Goal: Task Accomplishment & Management: Use online tool/utility

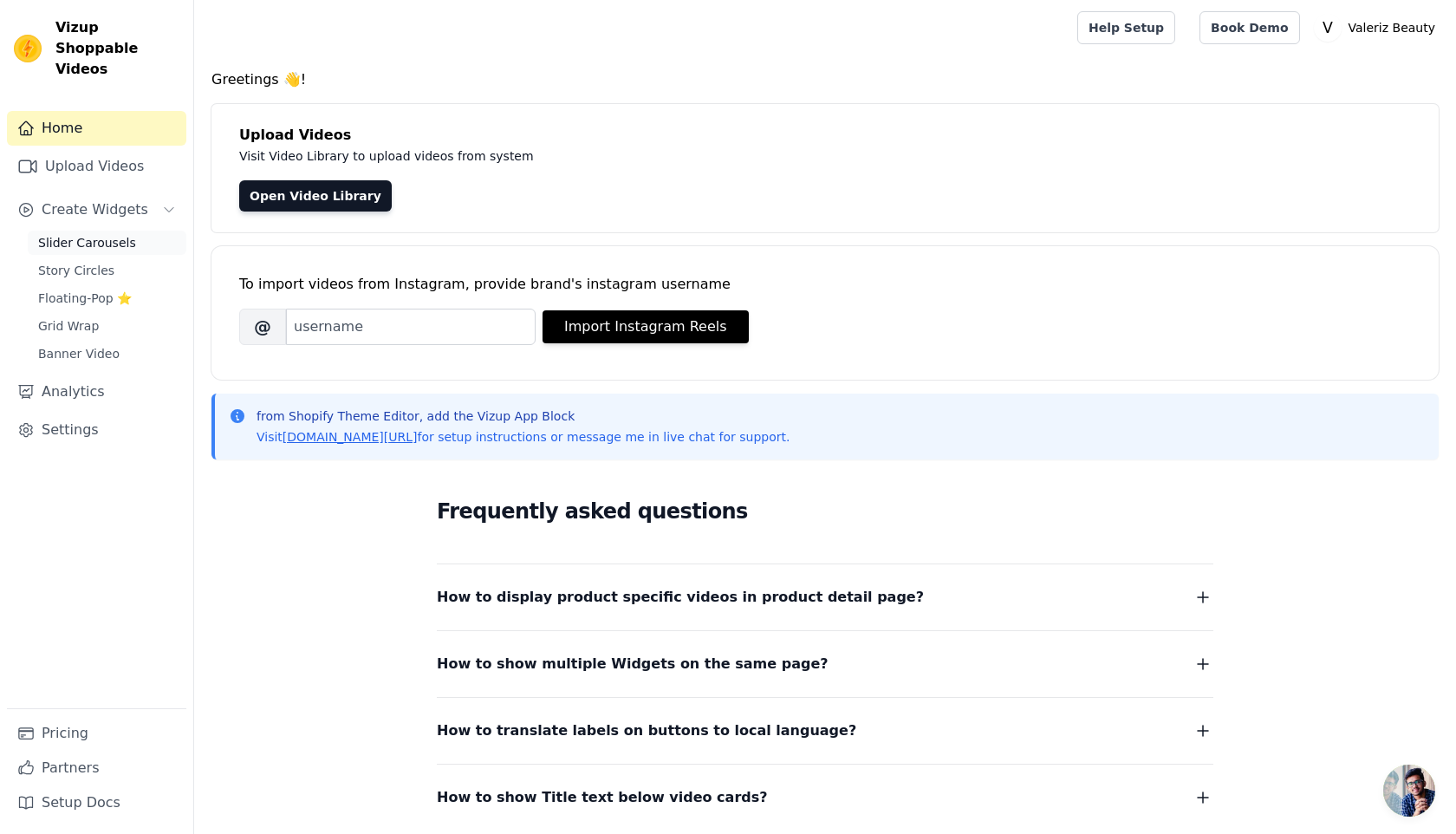
click at [108, 234] on span "Slider Carousels" at bounding box center [87, 243] width 98 height 17
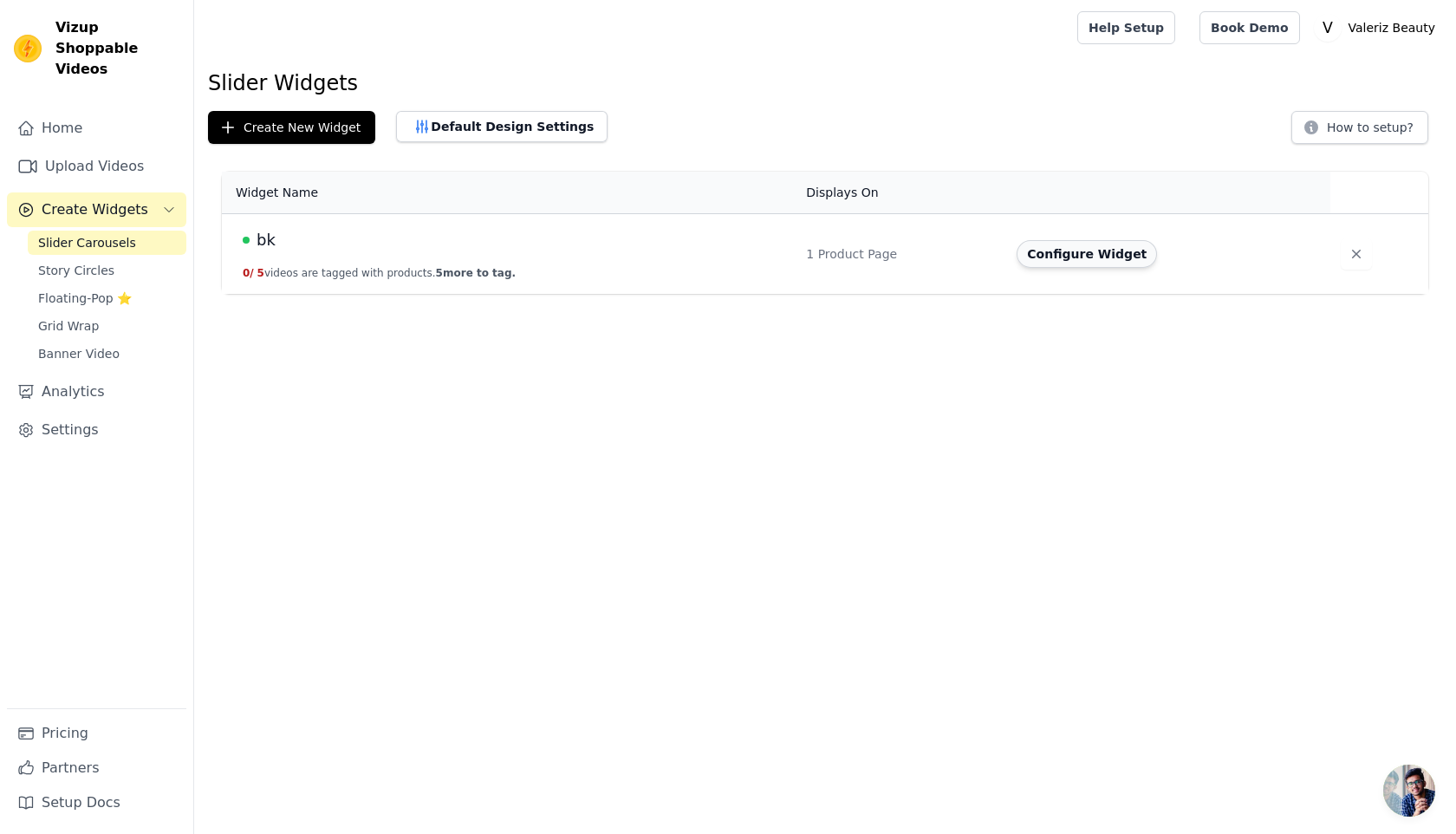
click at [1025, 254] on button "Configure Widget" at bounding box center [1086, 254] width 140 height 28
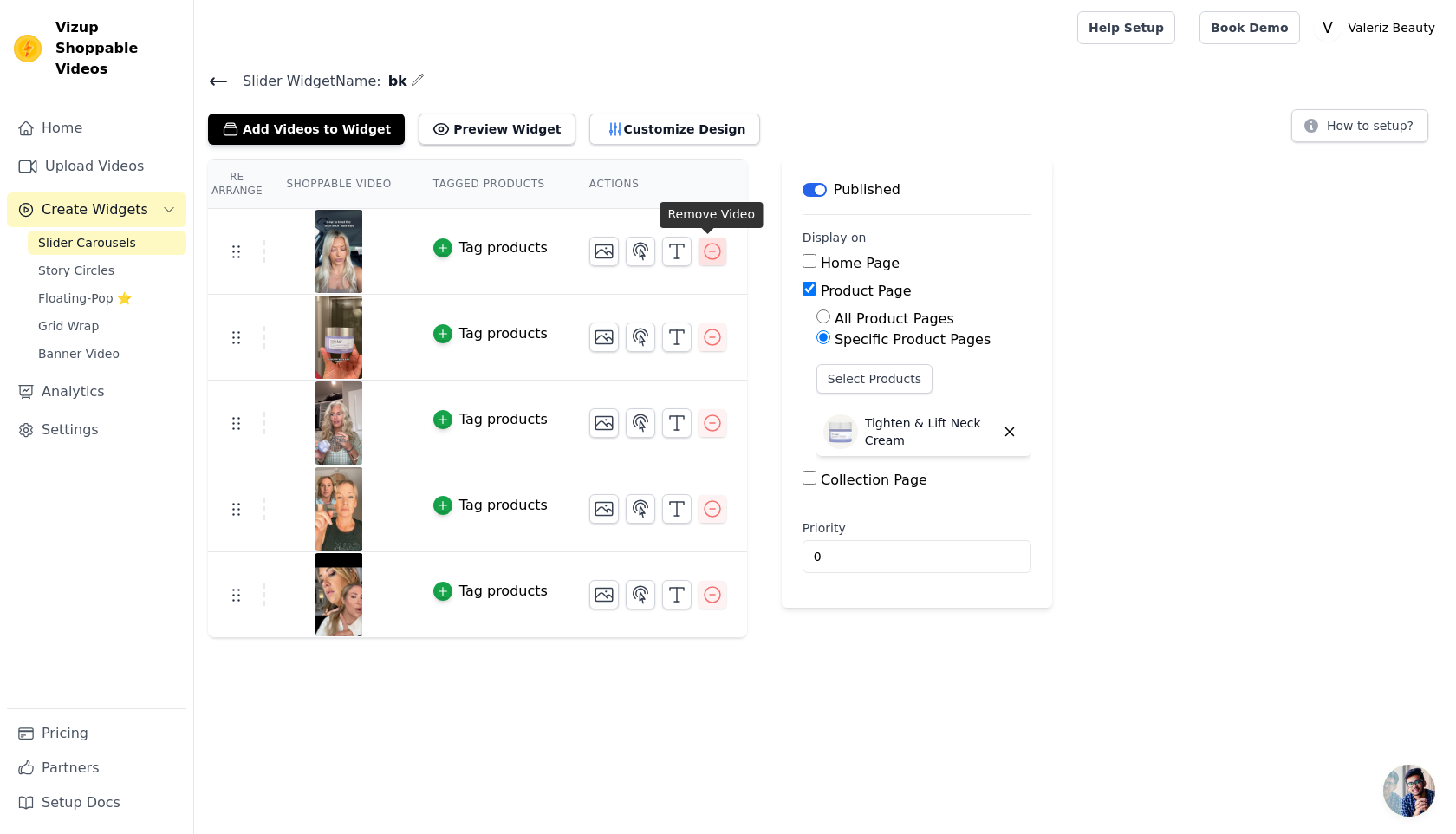
click at [709, 253] on icon "button" at bounding box center [712, 251] width 21 height 21
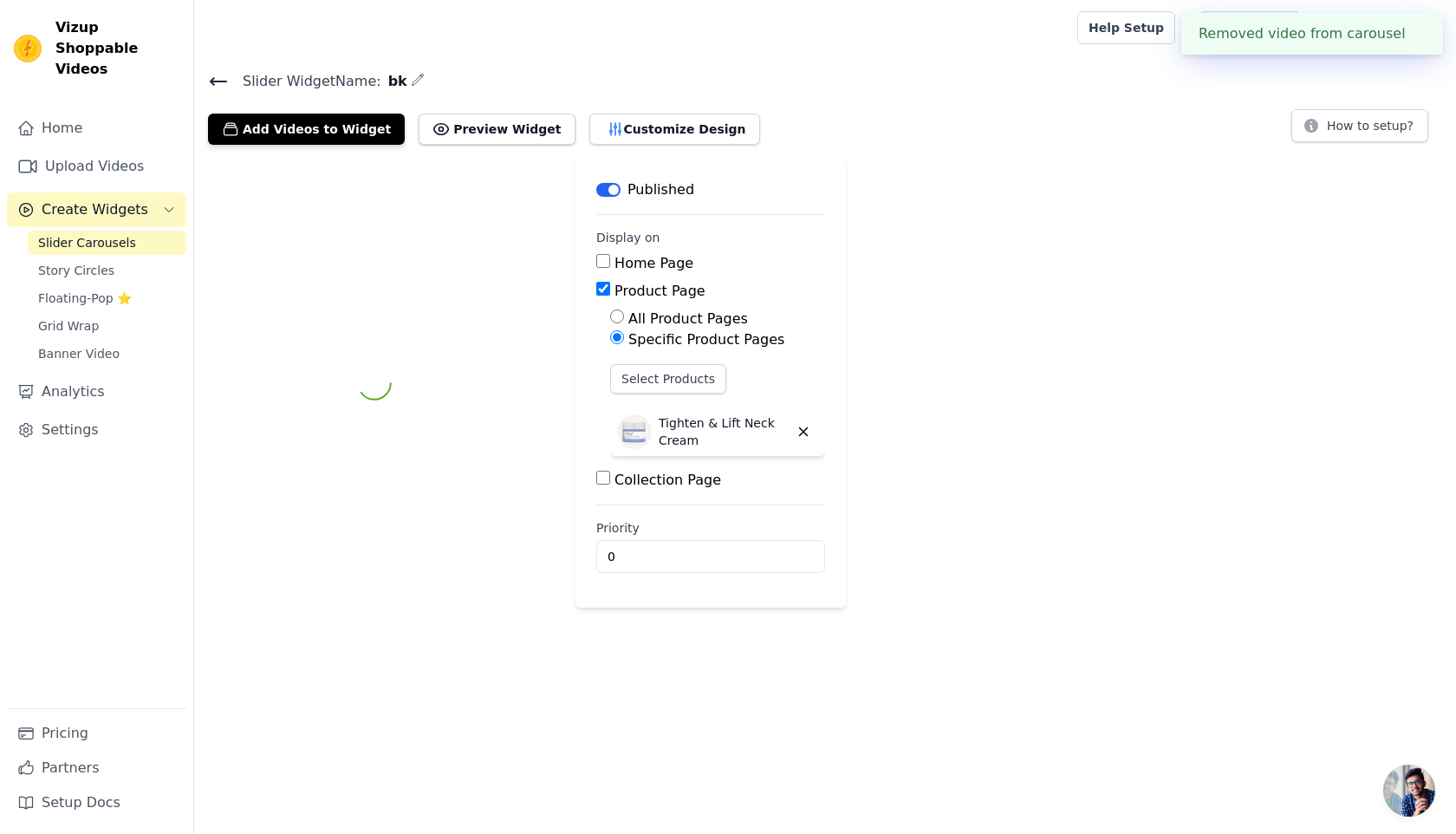
click at [709, 253] on div "Home Page" at bounding box center [710, 263] width 228 height 21
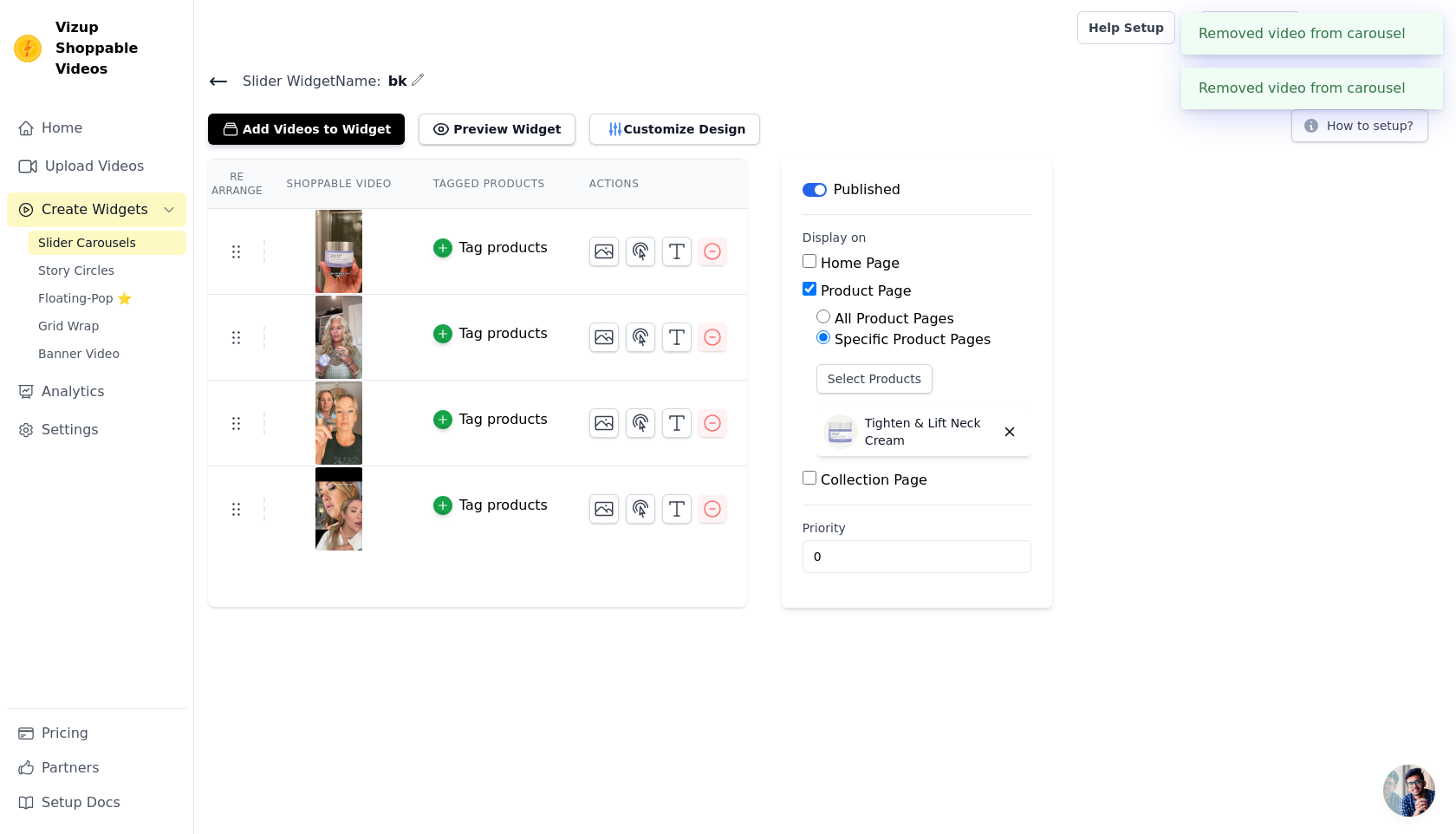
click at [709, 253] on icon "button" at bounding box center [712, 251] width 21 height 21
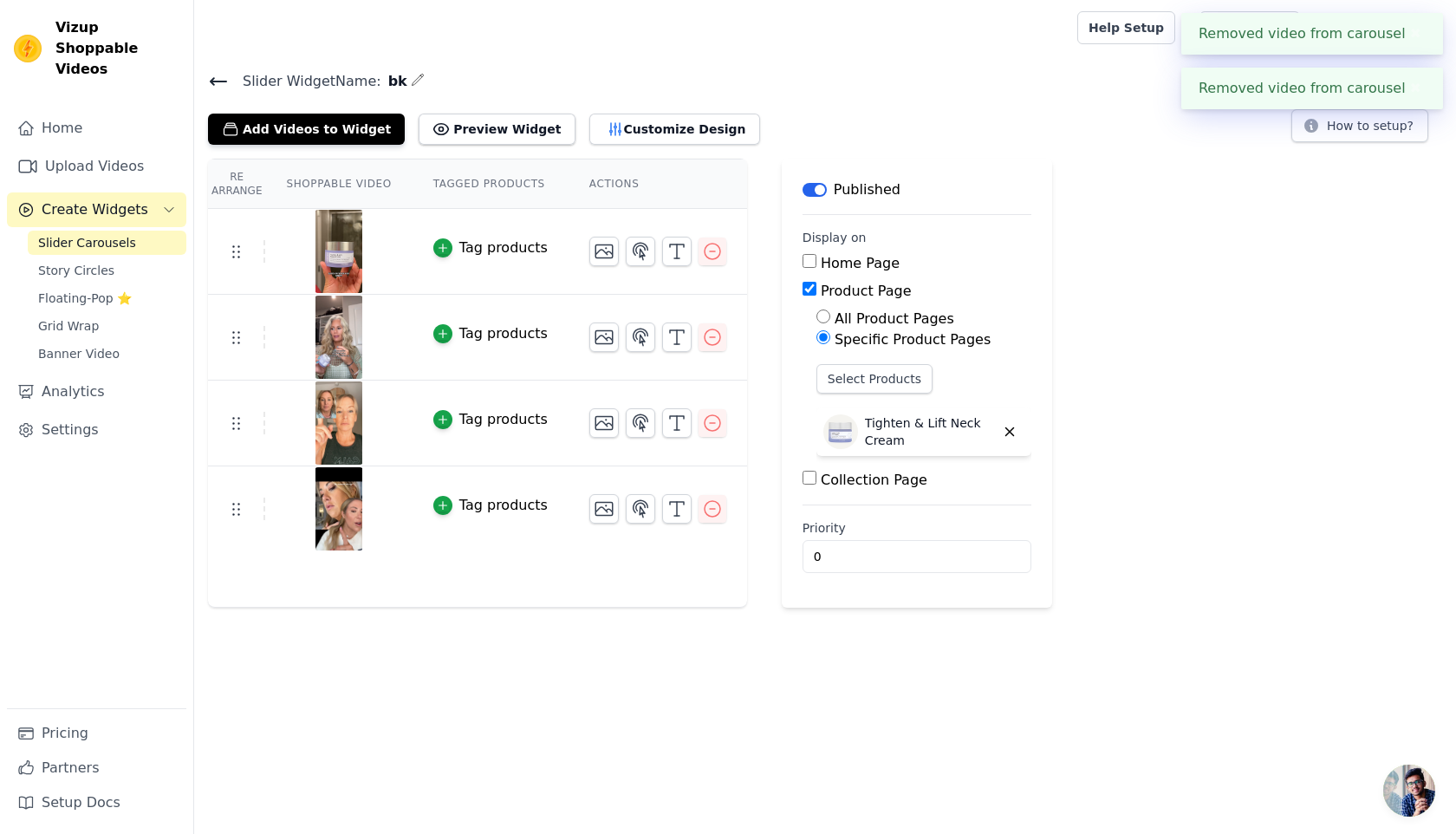
click at [709, 253] on icon "button" at bounding box center [712, 251] width 21 height 21
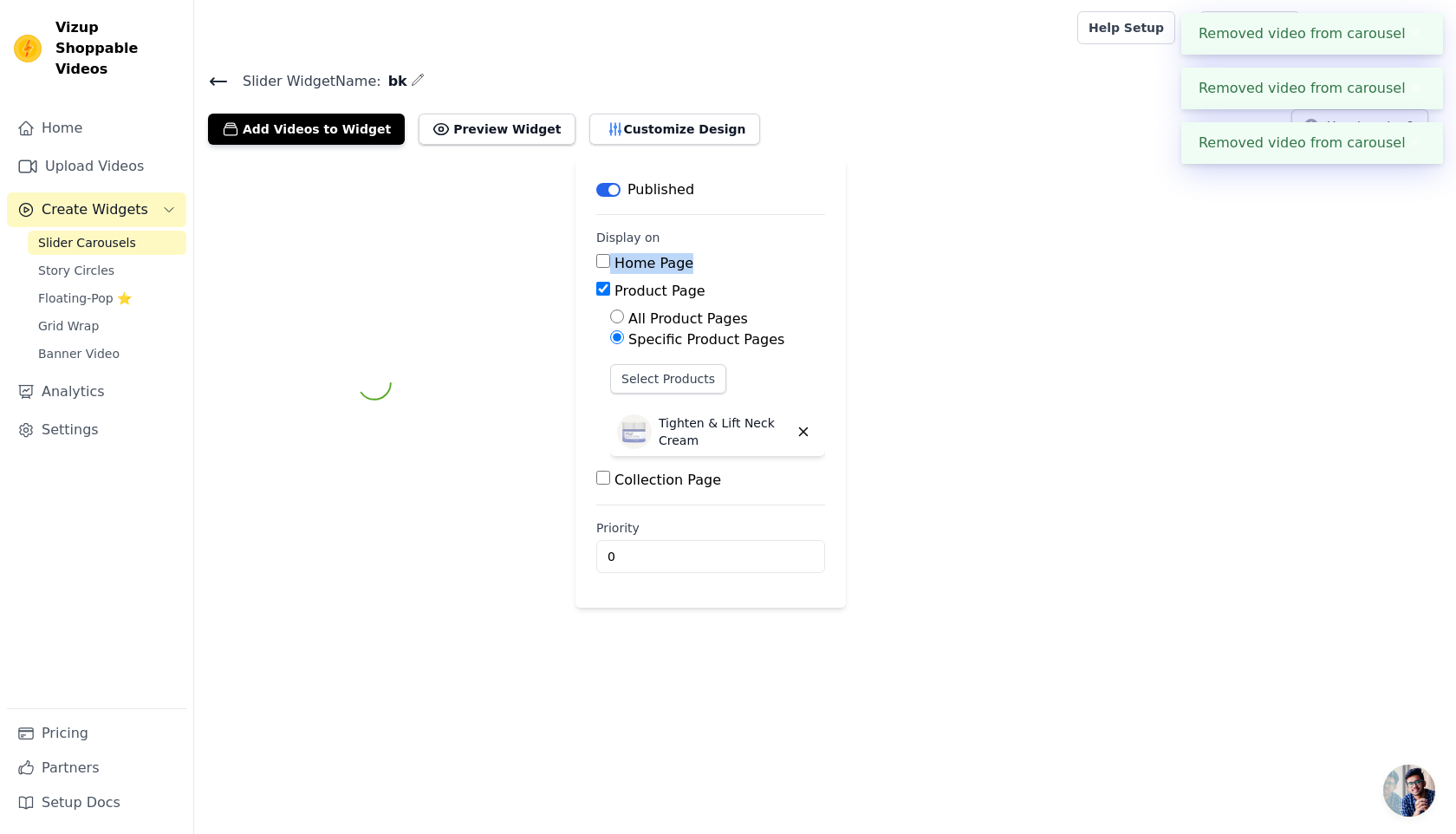
click at [709, 253] on div "Home Page" at bounding box center [710, 263] width 228 height 21
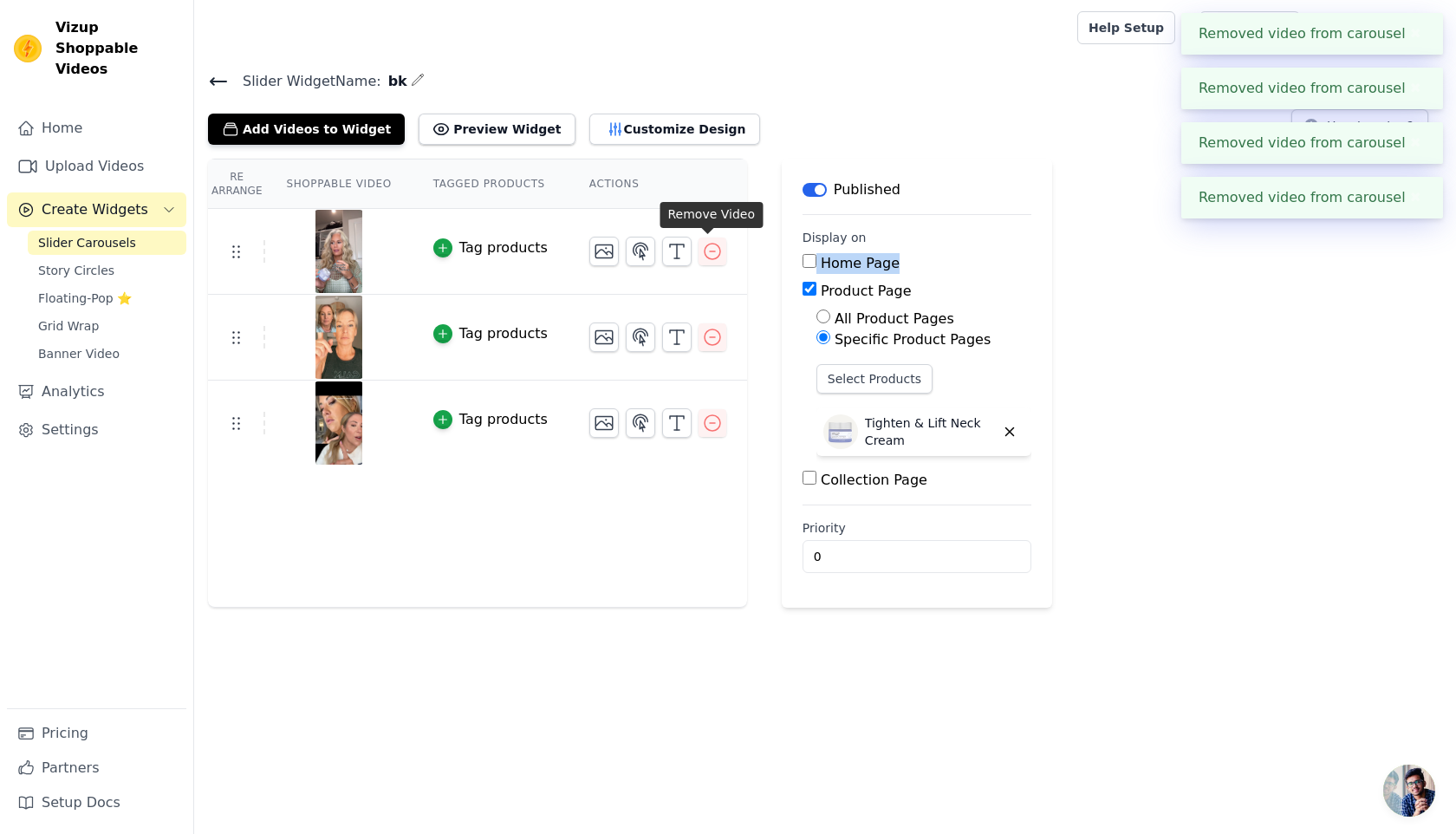
click at [709, 253] on icon "button" at bounding box center [712, 251] width 21 height 21
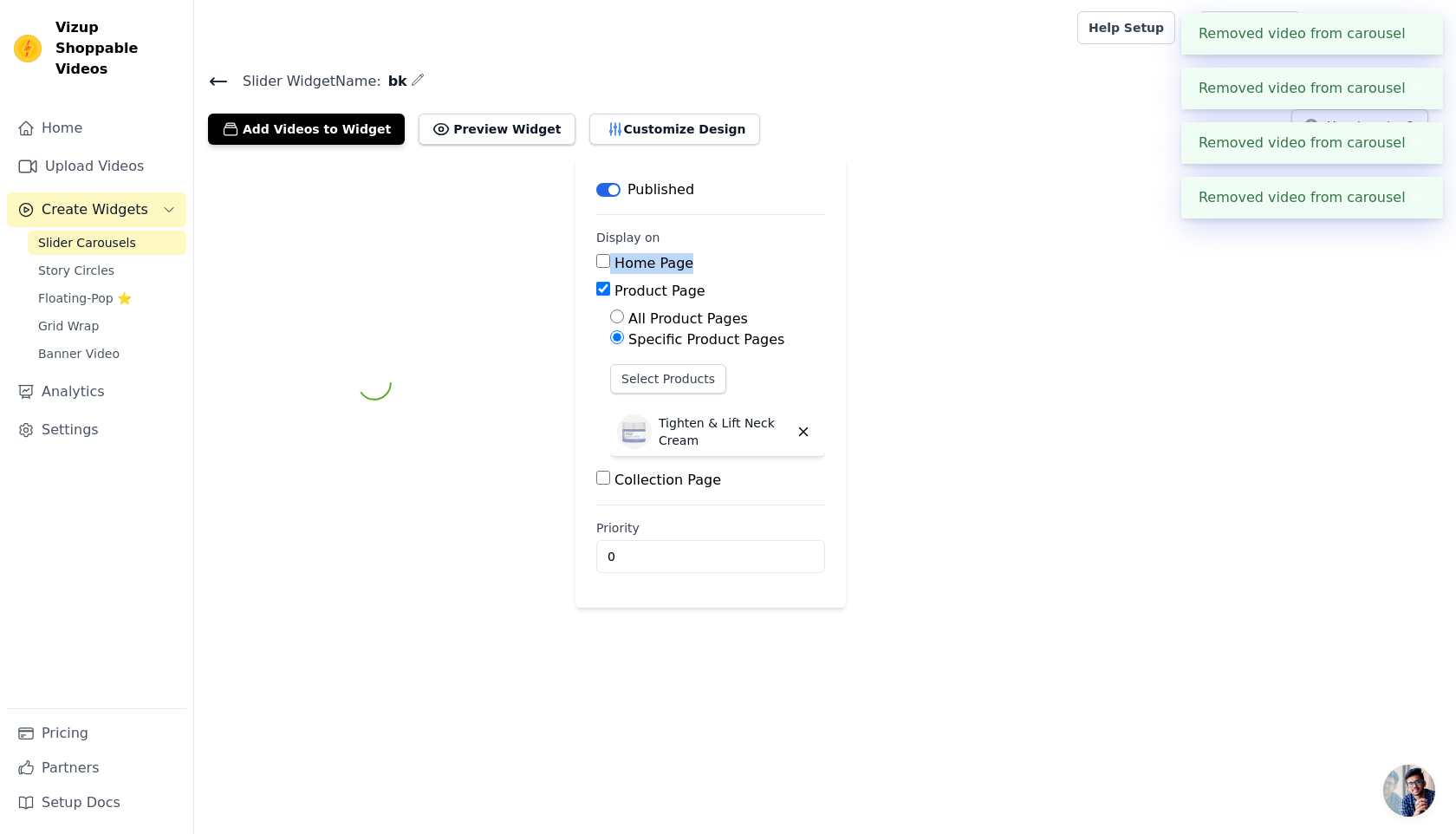
click at [709, 253] on div "Home Page" at bounding box center [710, 263] width 228 height 21
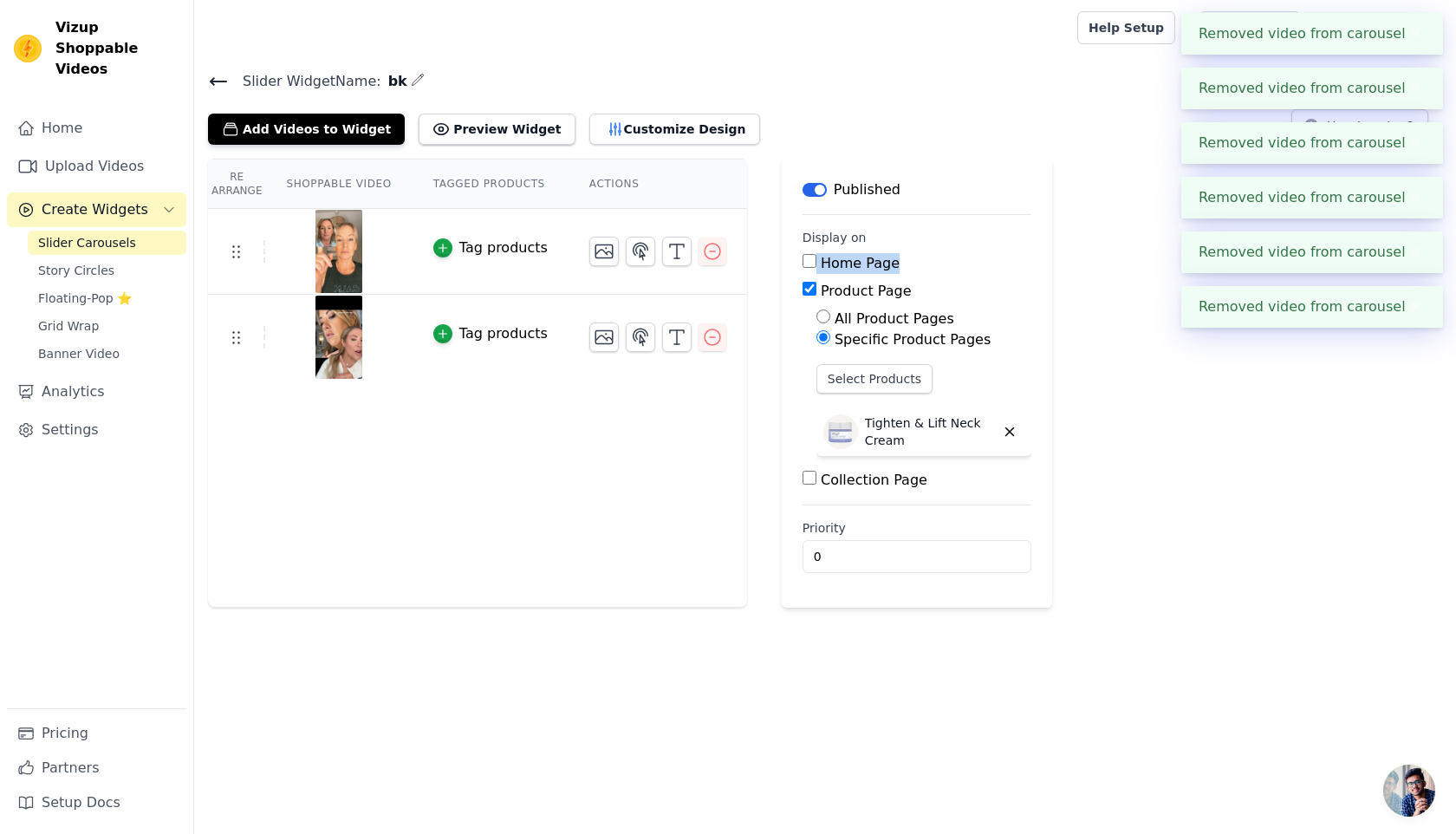
click at [707, 252] on icon "button" at bounding box center [712, 251] width 21 height 21
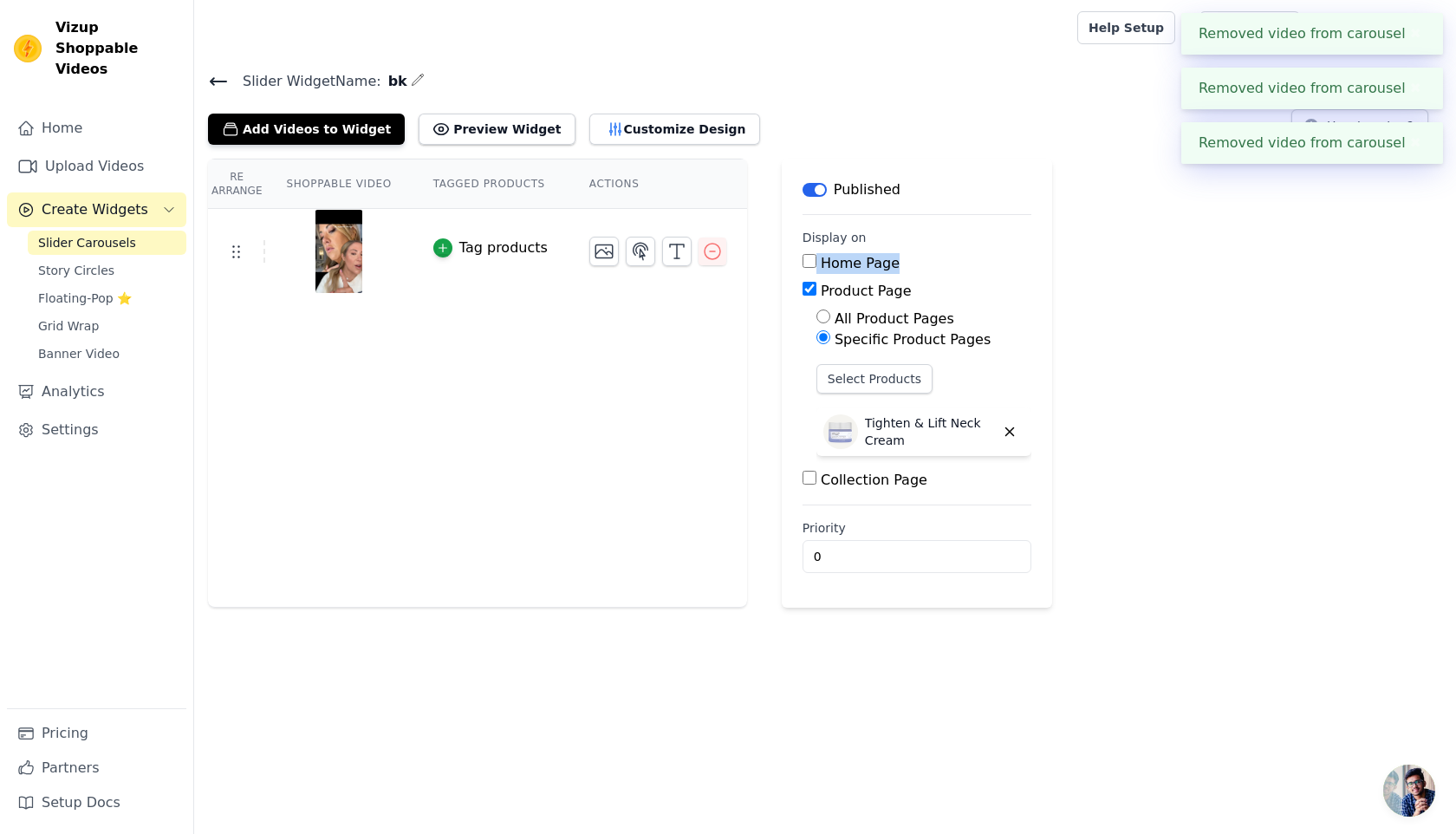
click at [706, 251] on icon "button" at bounding box center [712, 251] width 21 height 21
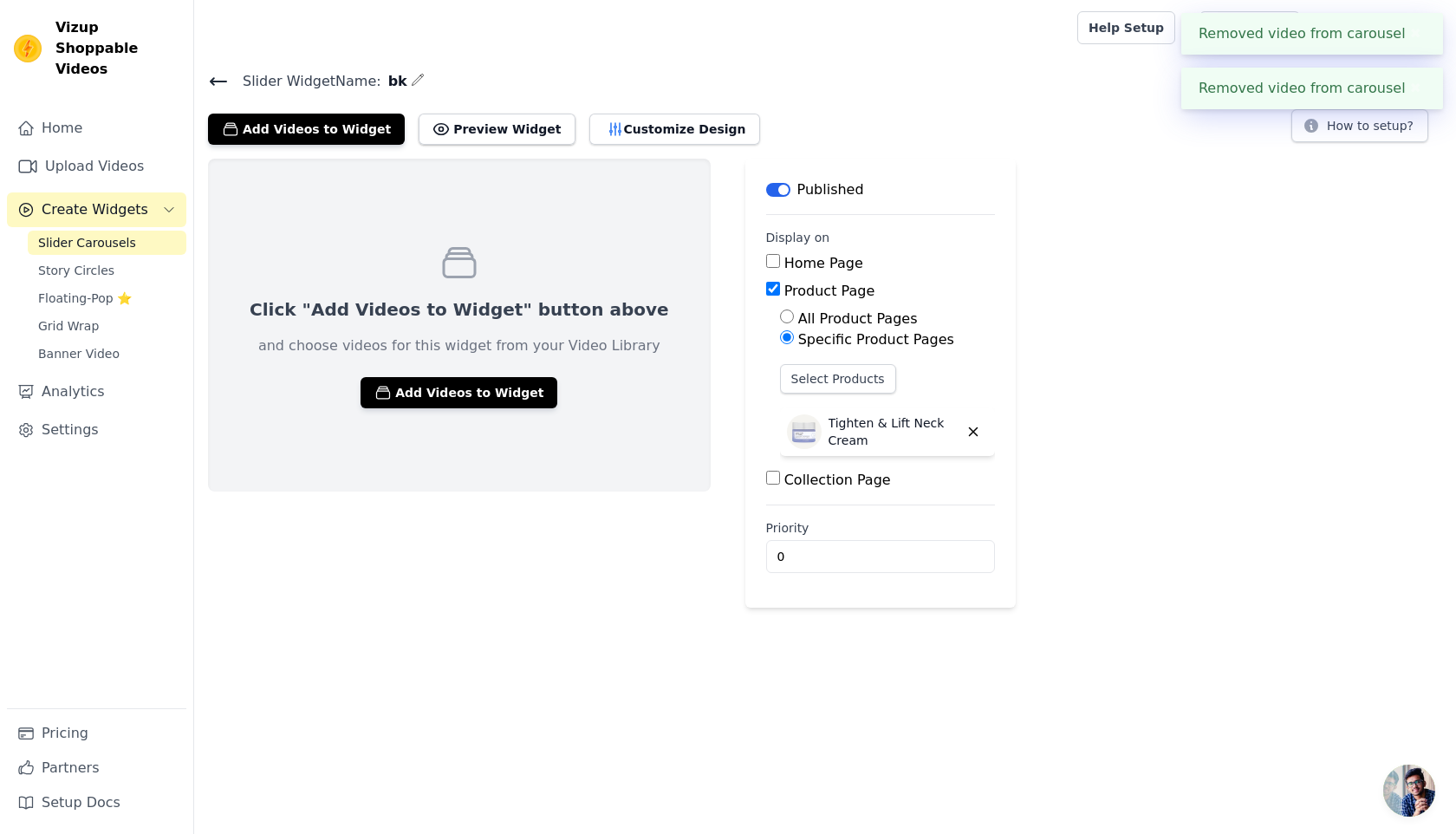
click at [682, 268] on div "Click "Add Videos to Widget" button above and choose videos for this widget fro…" at bounding box center [825, 384] width 1261 height 449
click at [807, 394] on div "Select Products Tighten & Lift Neck Cream" at bounding box center [887, 413] width 215 height 99
click at [828, 417] on p "Tighten & Lift Neck Cream" at bounding box center [893, 432] width 130 height 35
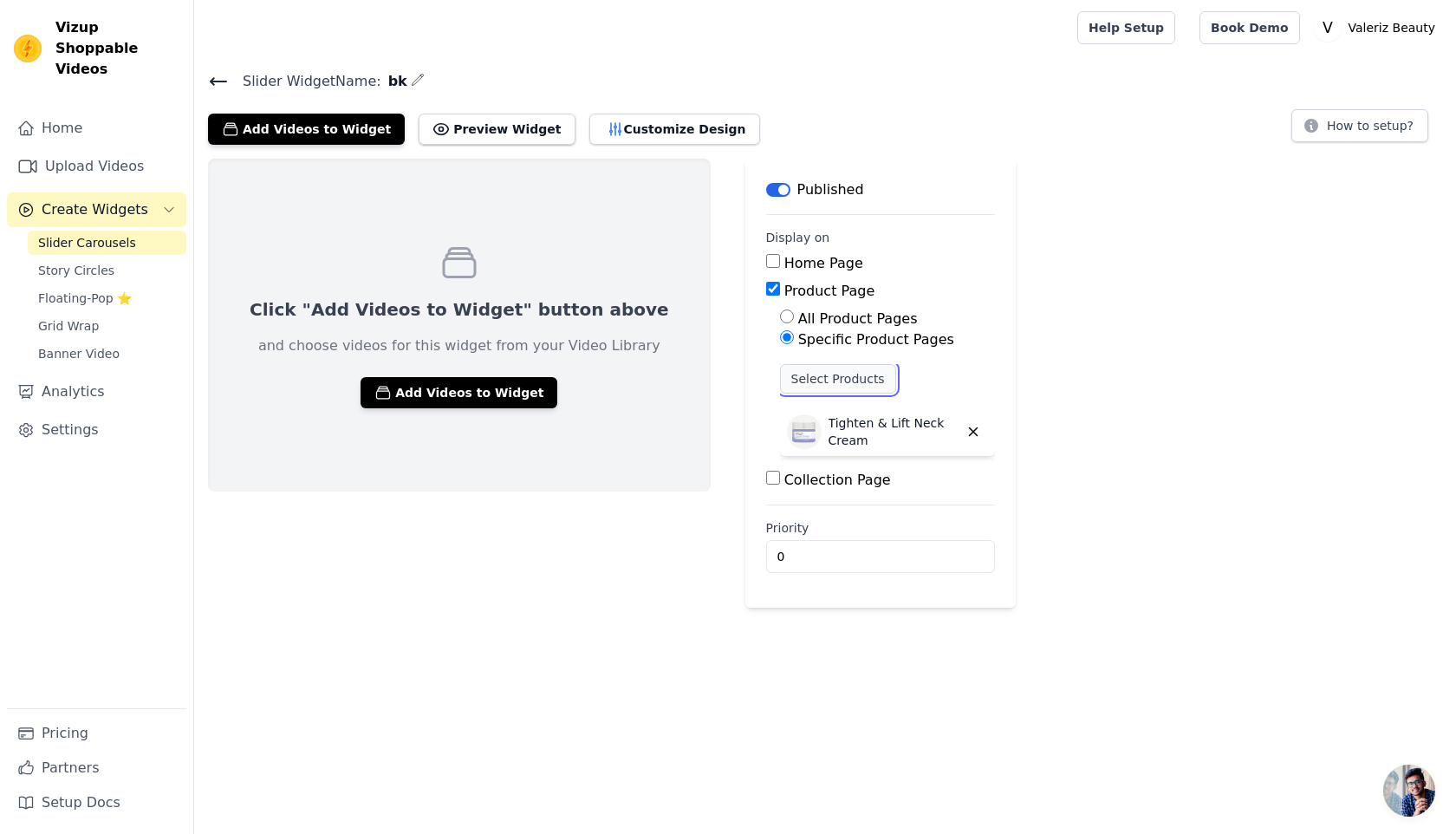
click at [808, 374] on button "Select Products" at bounding box center [838, 378] width 117 height 29
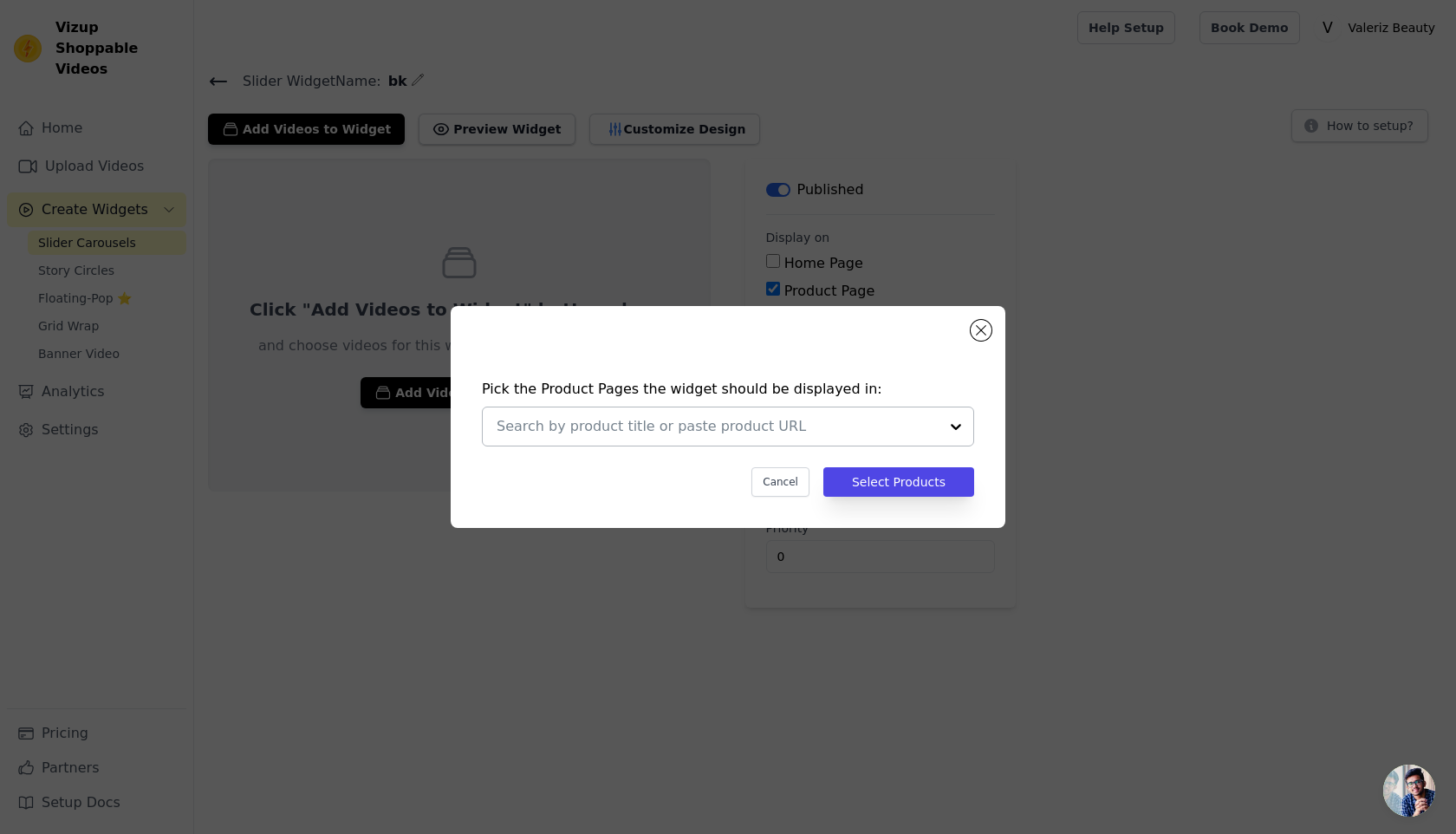
click at [667, 428] on input "text" at bounding box center [717, 427] width 442 height 21
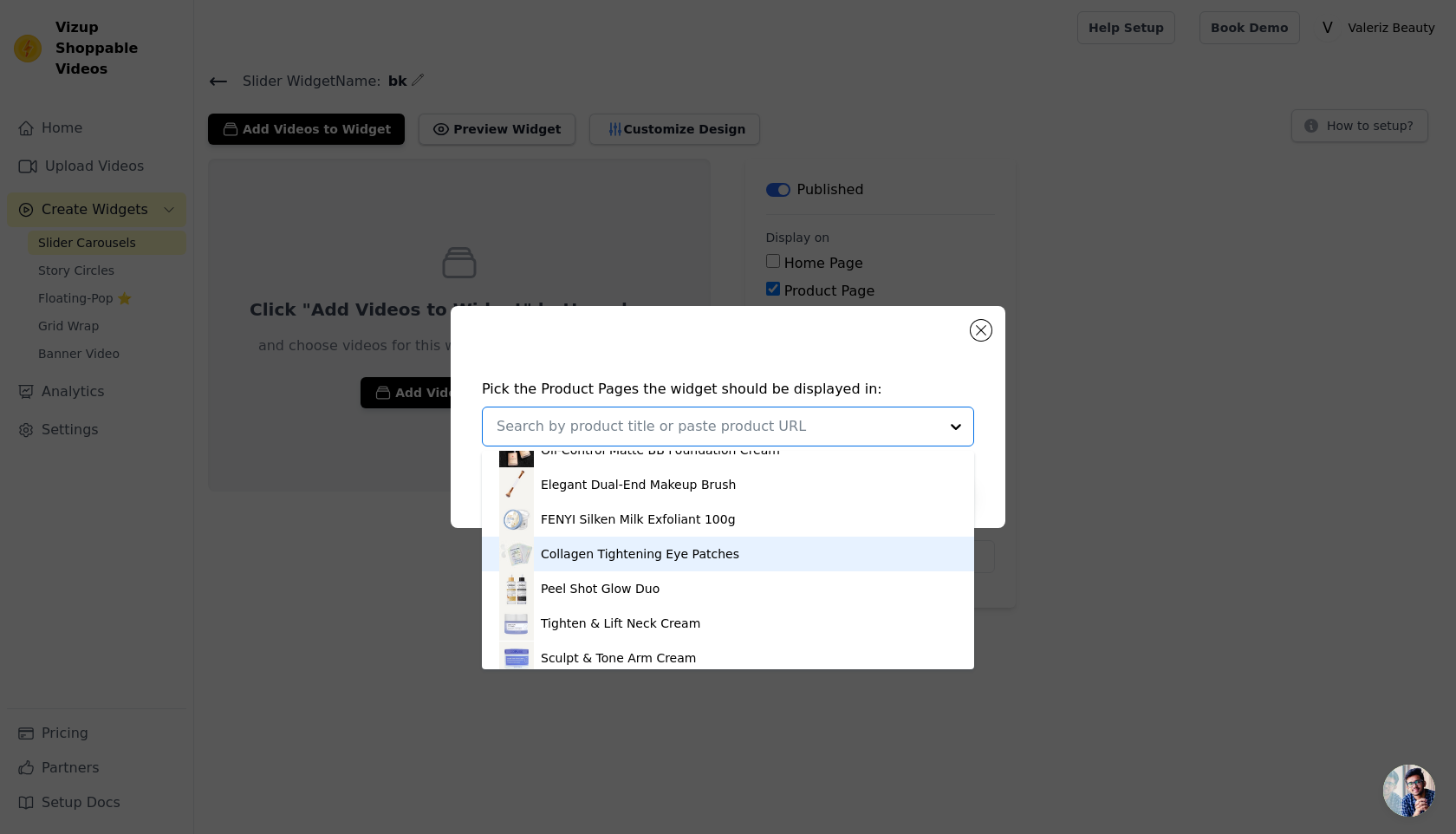
scroll to position [376, 0]
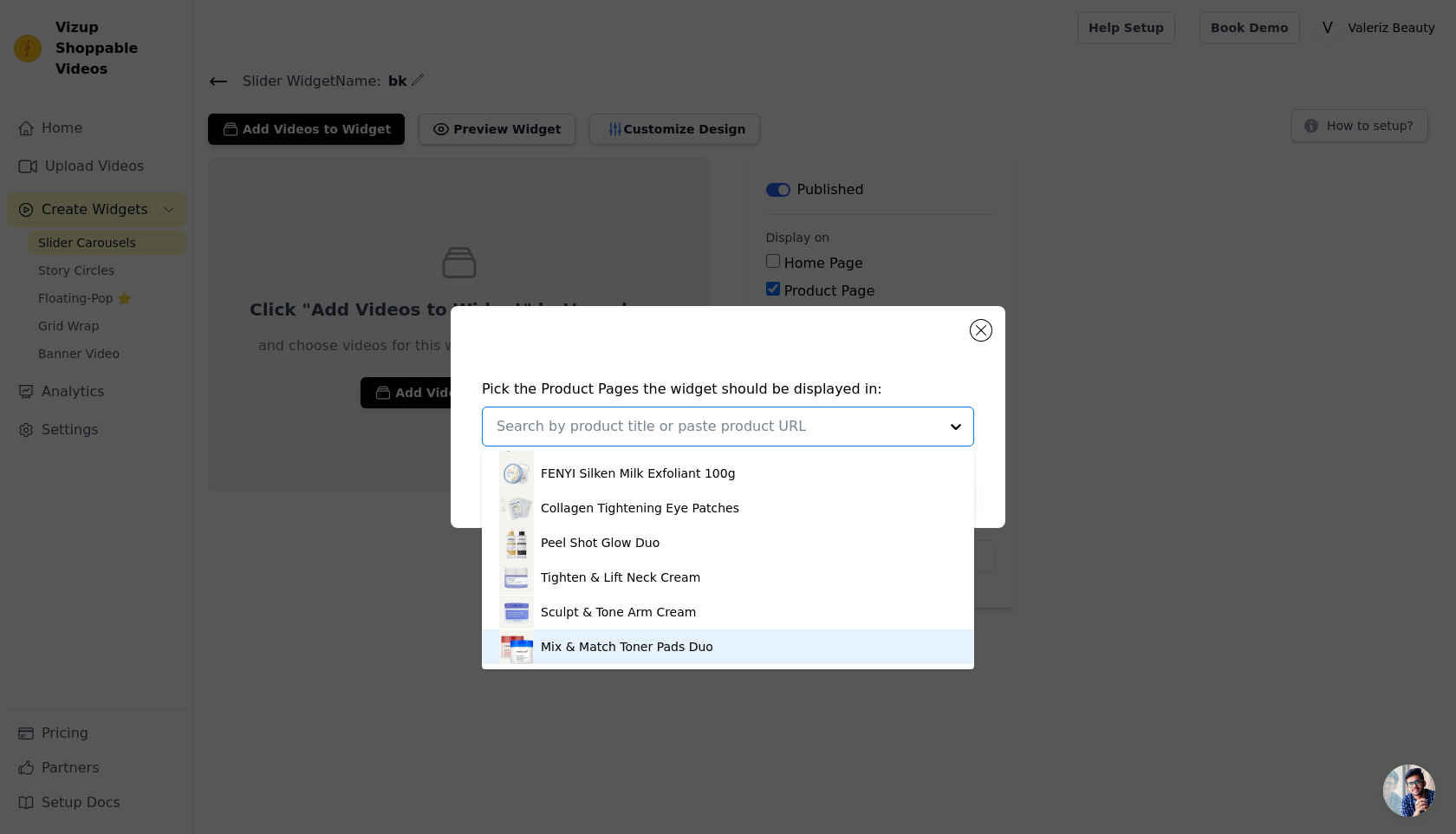
click at [617, 644] on div "Mix & Match Toner Pads Duo" at bounding box center [626, 647] width 172 height 17
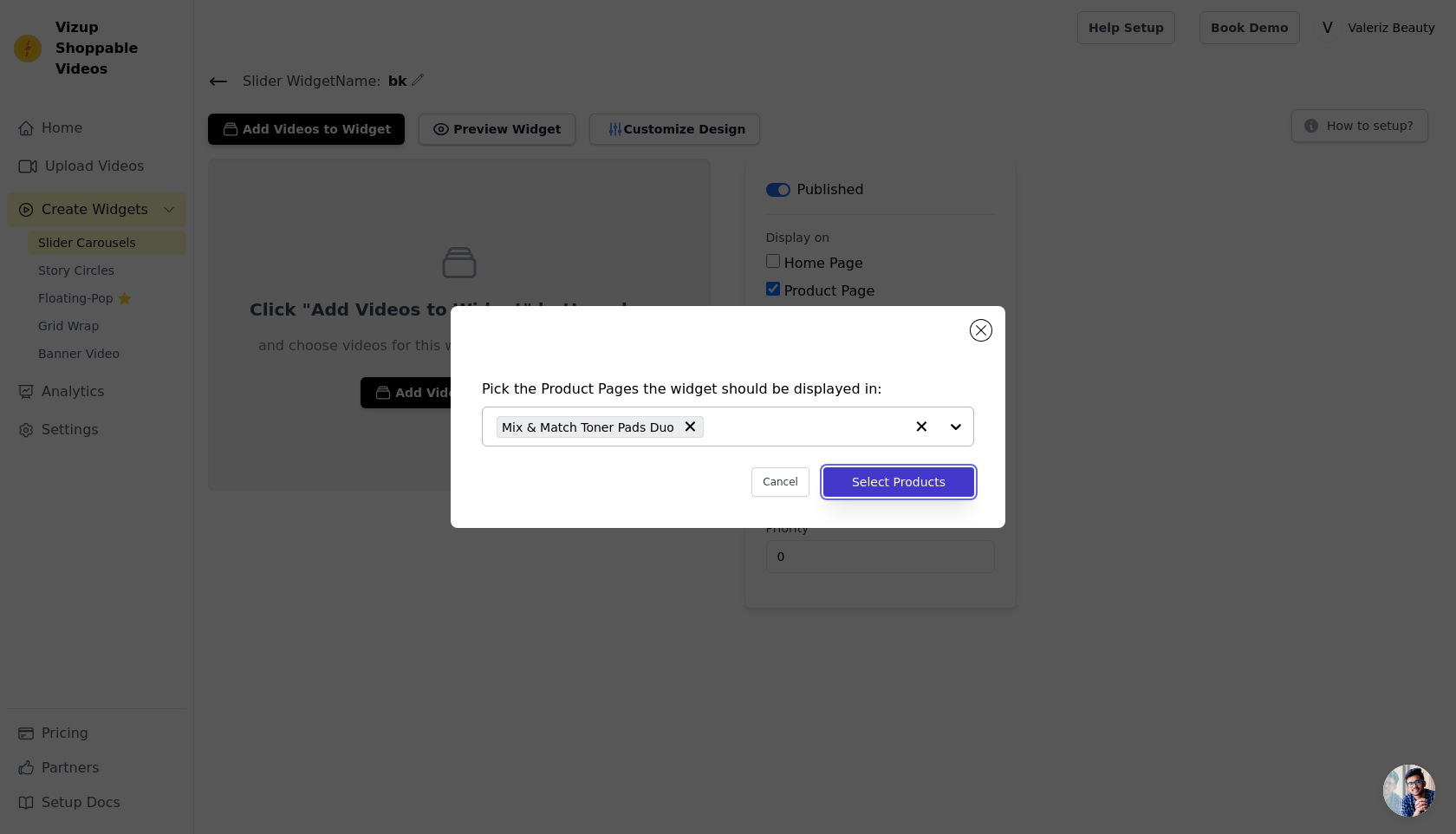
click at [903, 483] on button "Select Products" at bounding box center [899, 481] width 150 height 29
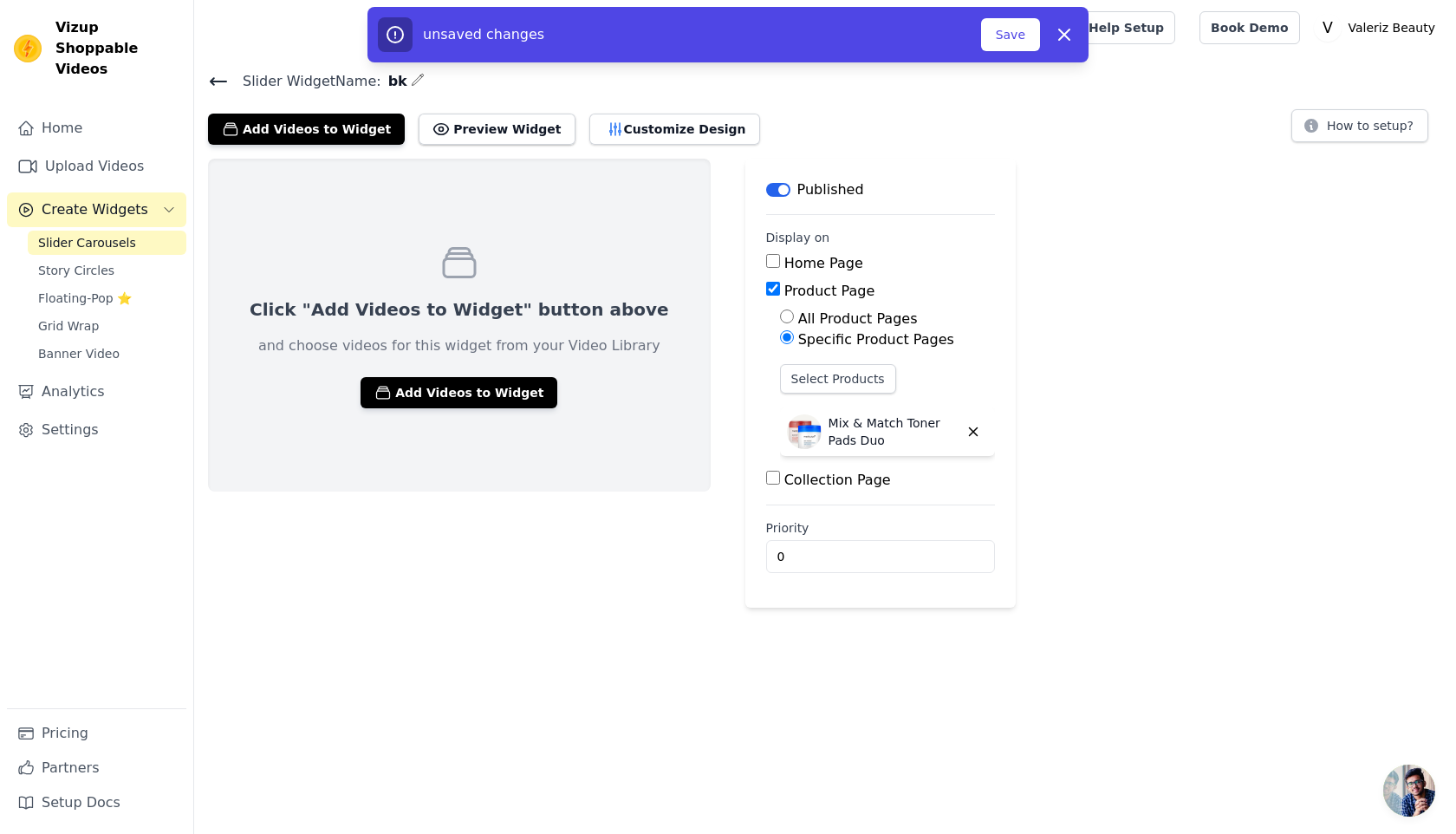
click at [994, 11] on div "unsaved changes Save Dismiss" at bounding box center [728, 34] width 721 height 55
click at [997, 25] on button "Save" at bounding box center [1010, 34] width 59 height 33
click at [997, 28] on button "Save" at bounding box center [1010, 34] width 59 height 33
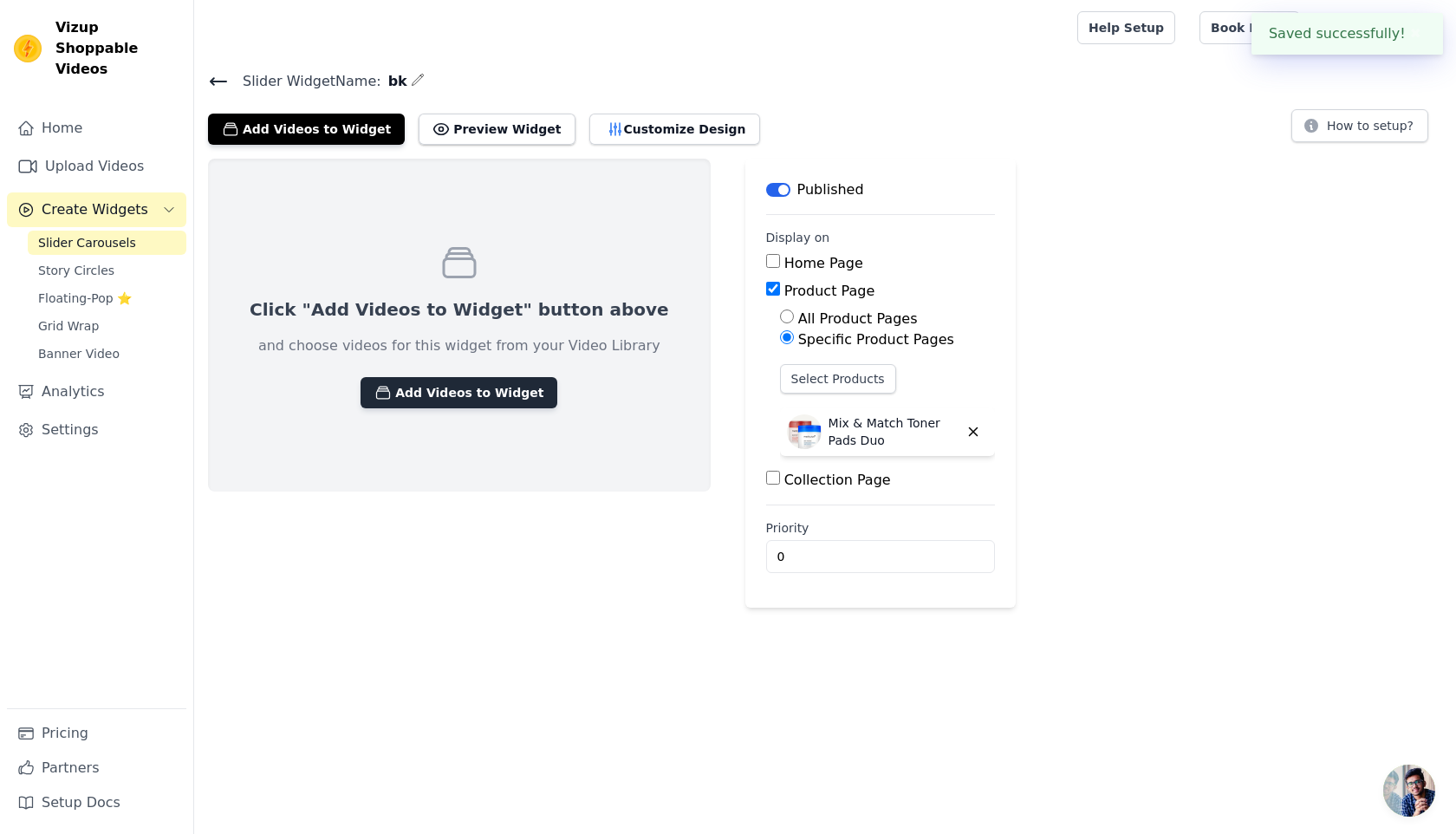
click at [431, 391] on button "Add Videos to Widget" at bounding box center [459, 392] width 196 height 31
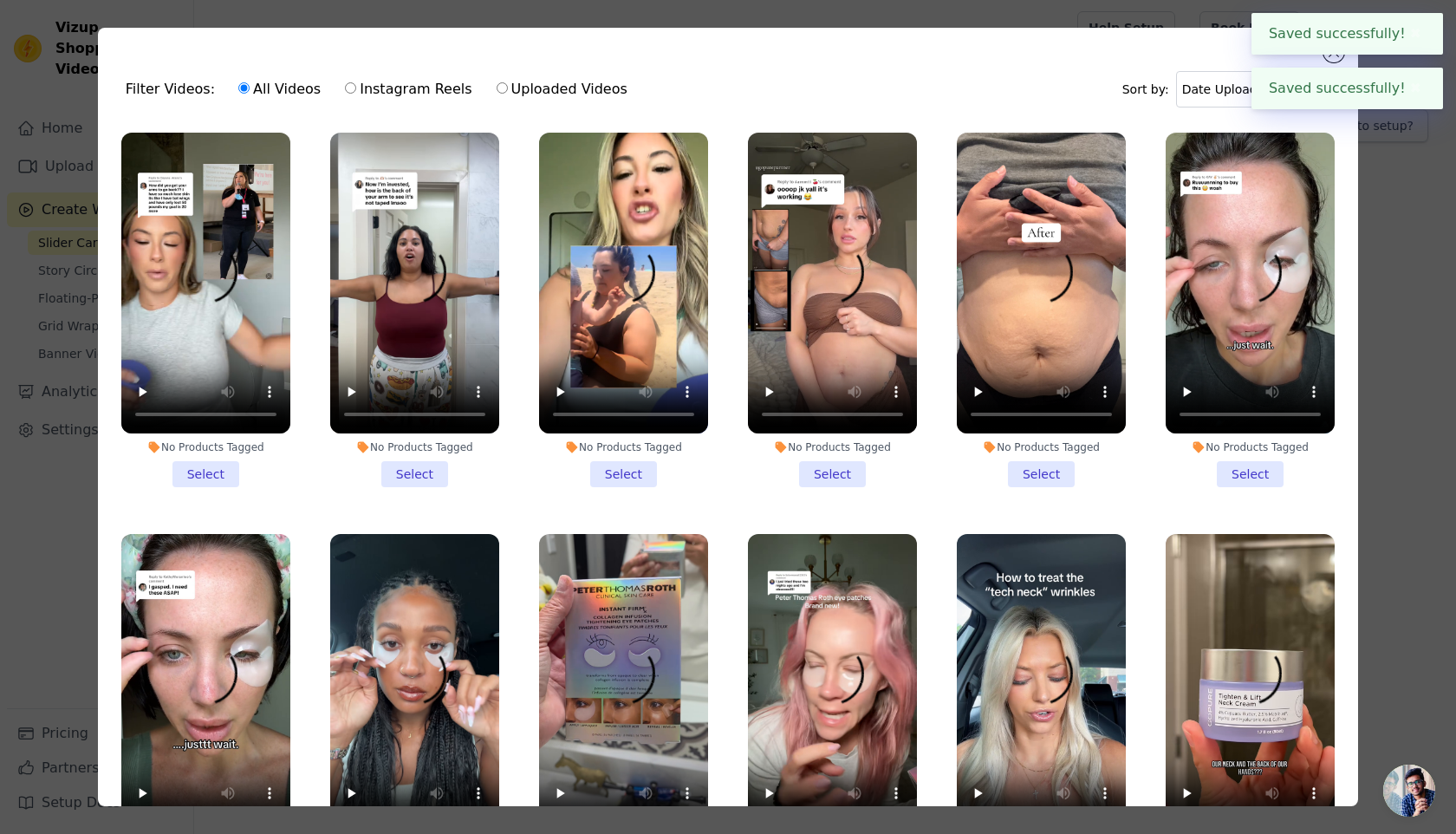
click at [1441, 234] on div "Filter Videos: All Videos Instagram Reels Uploaded Videos Sort by: Date Uploade…" at bounding box center [728, 417] width 1456 height 834
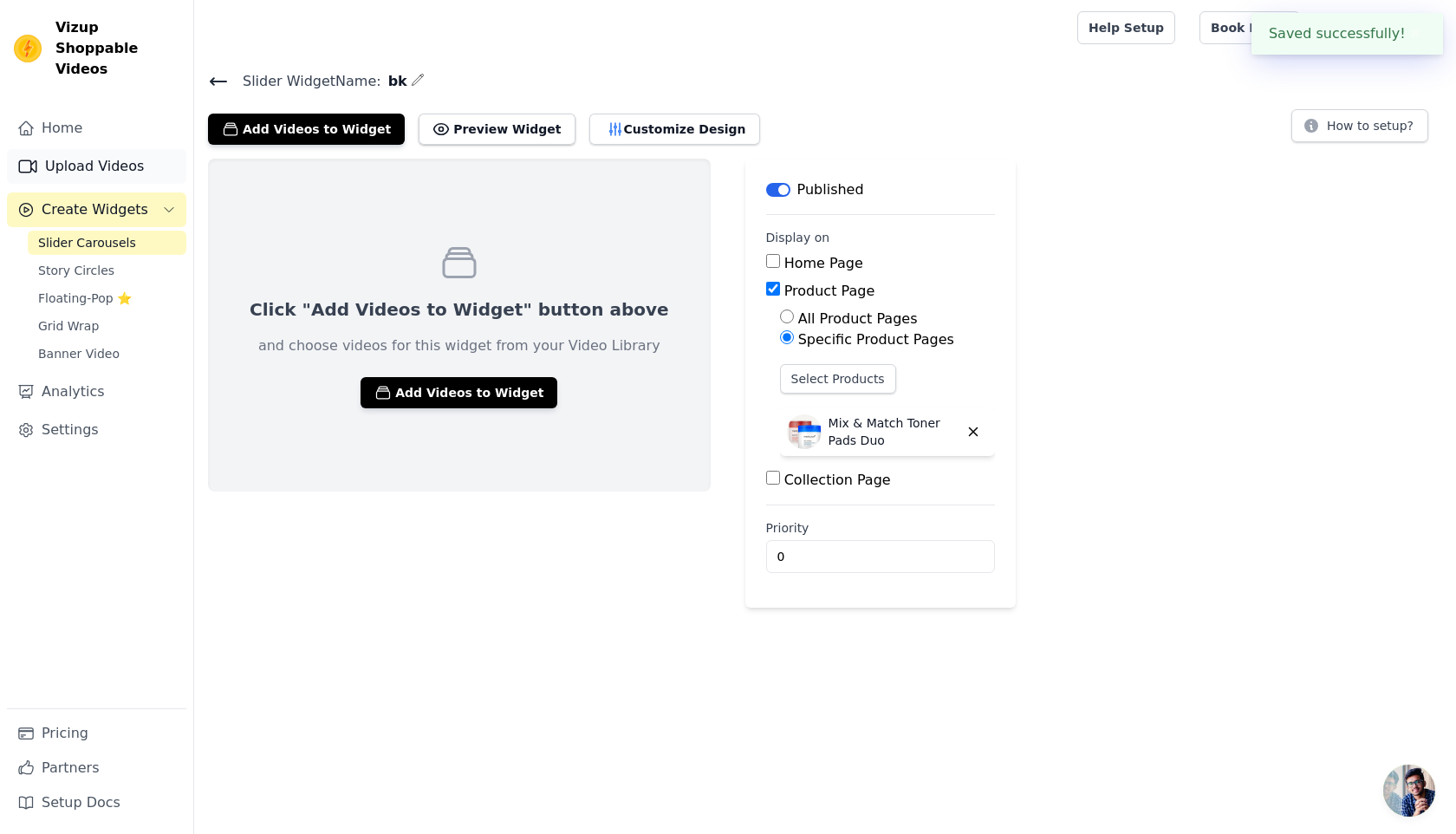
click at [117, 149] on link "Upload Videos" at bounding box center [96, 166] width 180 height 35
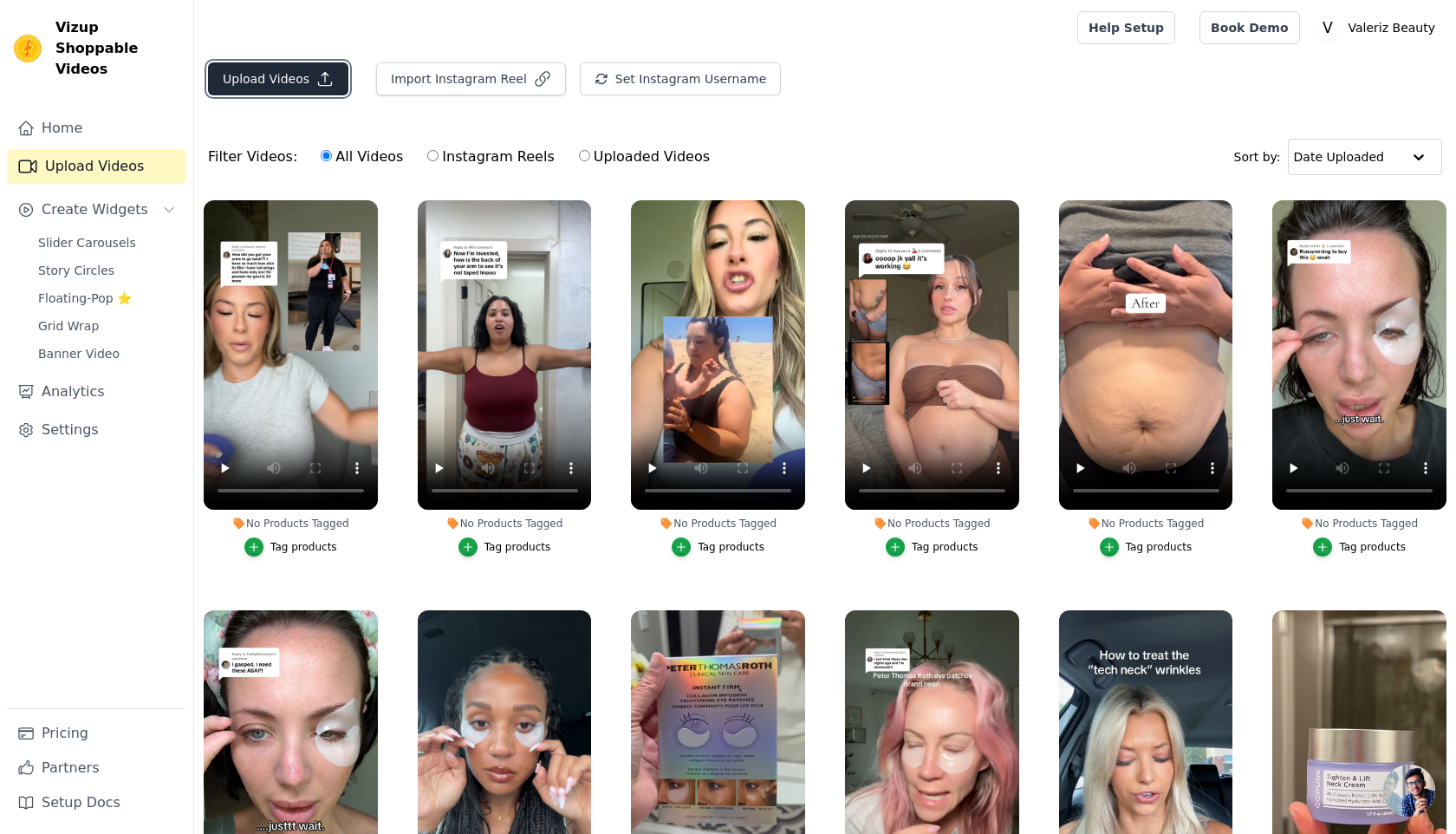
click at [296, 84] on button "Upload Videos" at bounding box center [277, 78] width 140 height 33
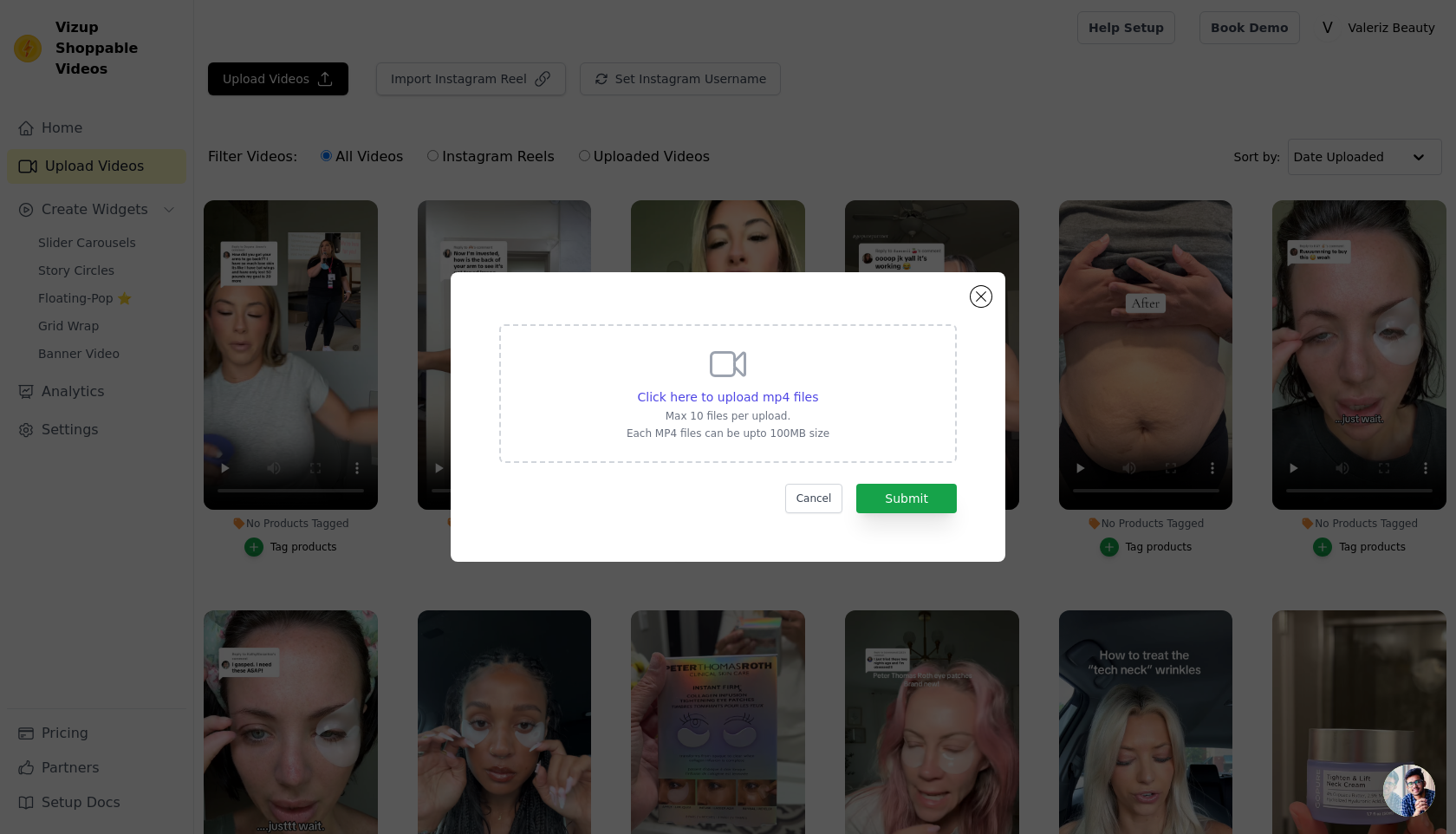
click at [708, 411] on p "Max 10 files per upload." at bounding box center [728, 416] width 203 height 14
click at [817, 388] on input "Click here to upload mp4 files Max 10 files per upload. Each MP4 files can be u…" at bounding box center [817, 387] width 1 height 1
type input "C:\fakepath\SnapTik-dot-[PERSON_NAME]-ecb59470e60f7cc957a5429be86e45ea.mp4"
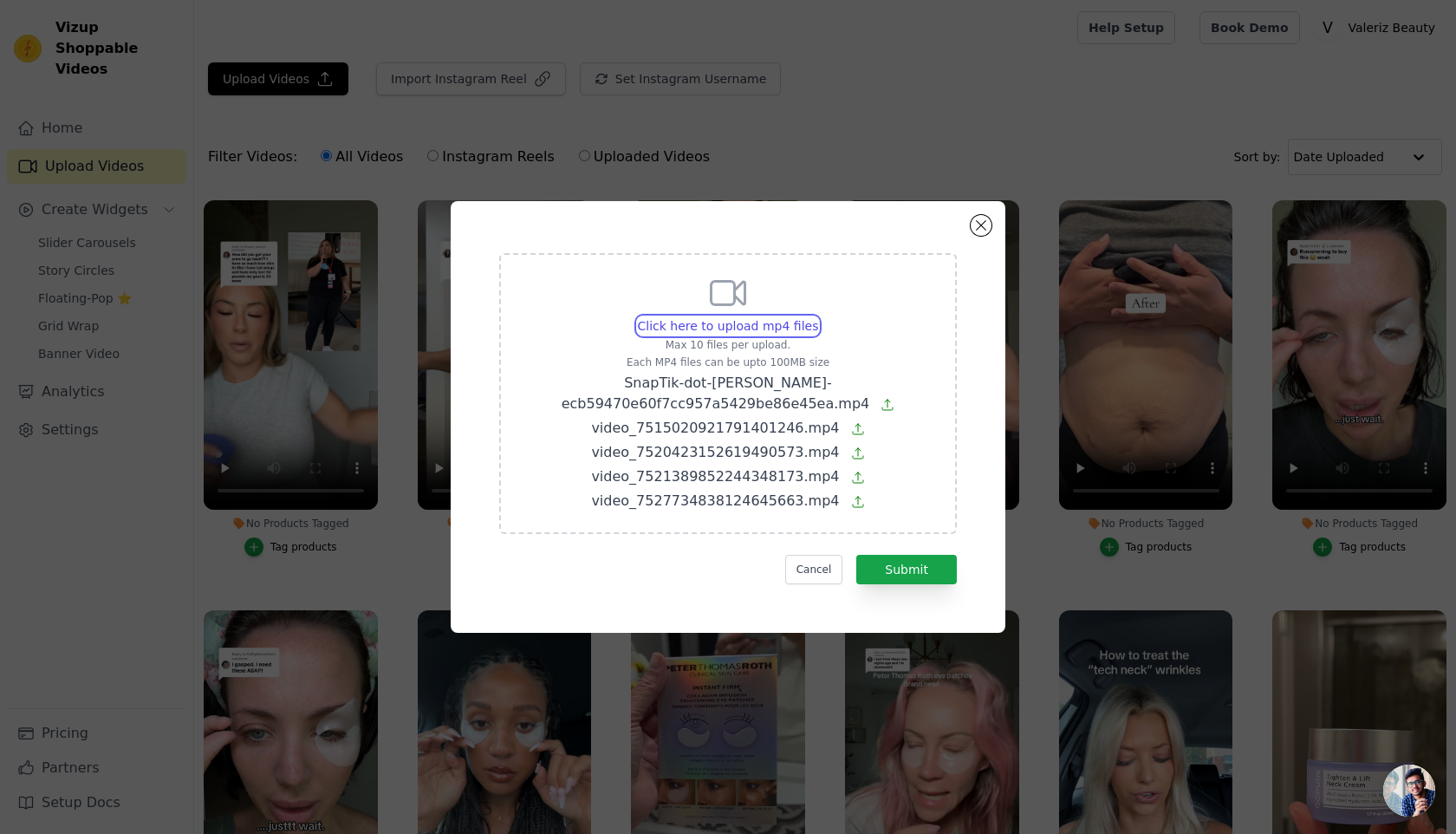
click at [817, 316] on input "Click here to upload mp4 files Max 10 files per upload. Each MP4 files can be u…" at bounding box center [817, 316] width 1 height 1
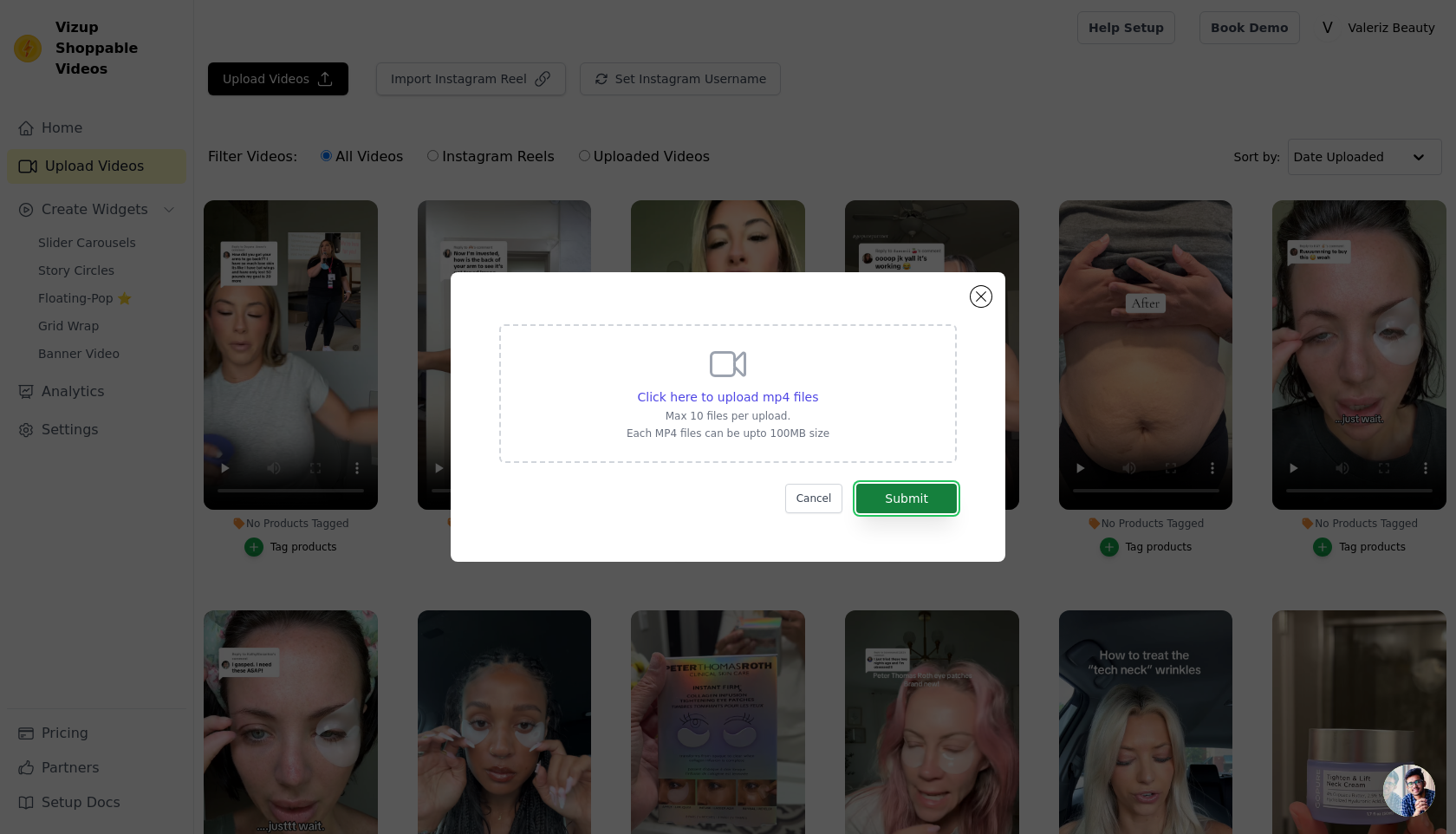
click at [933, 500] on button "Submit" at bounding box center [906, 497] width 101 height 29
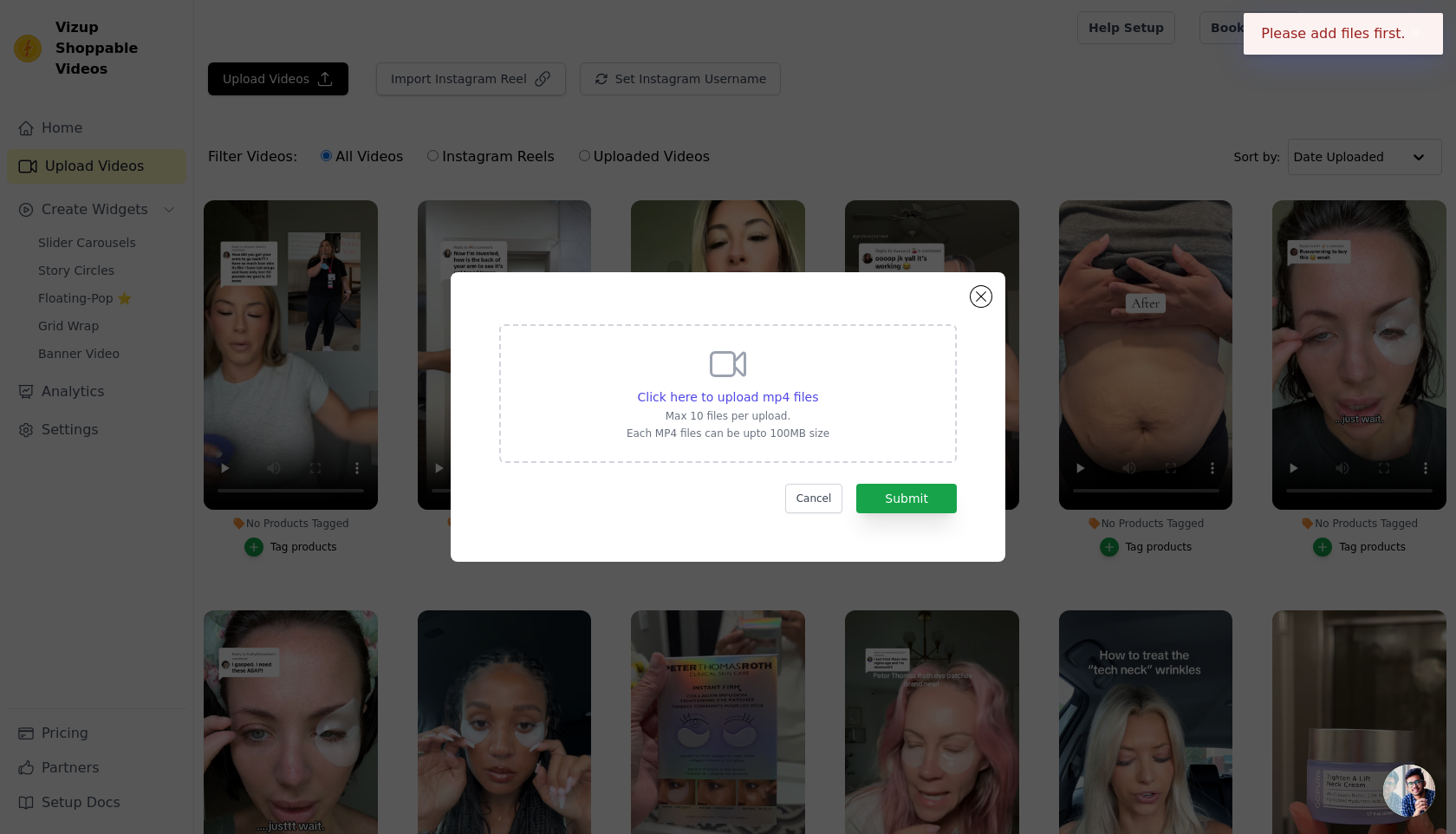
click at [710, 382] on icon at bounding box center [728, 364] width 41 height 41
click at [817, 387] on input "Click here to upload mp4 files Max 10 files per upload. Each MP4 files can be u…" at bounding box center [817, 387] width 1 height 1
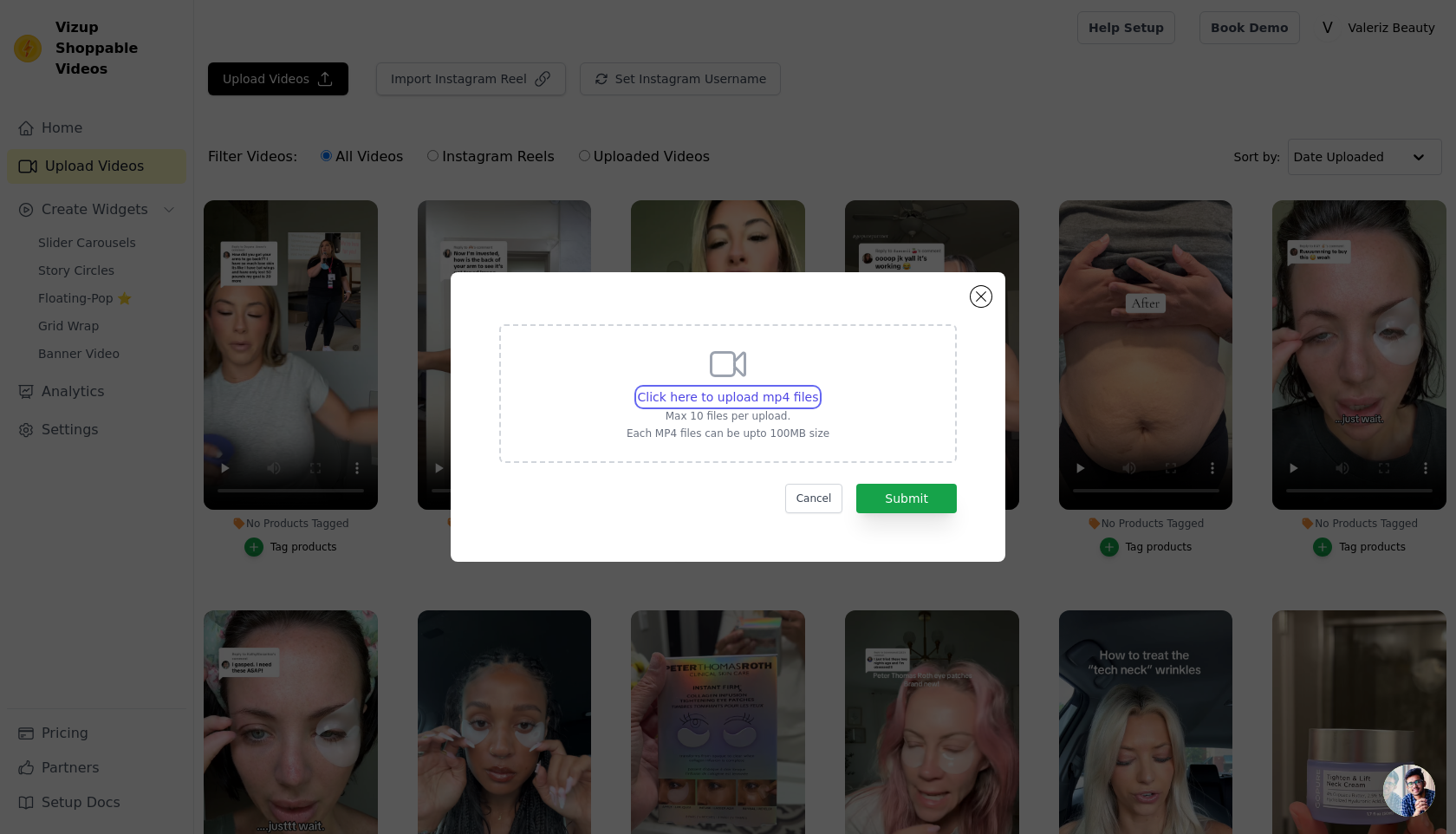
type input "C:\fakepath\SnapTik-dot-[PERSON_NAME]-ecb59470e60f7cc957a5429be86e45ea.mp4"
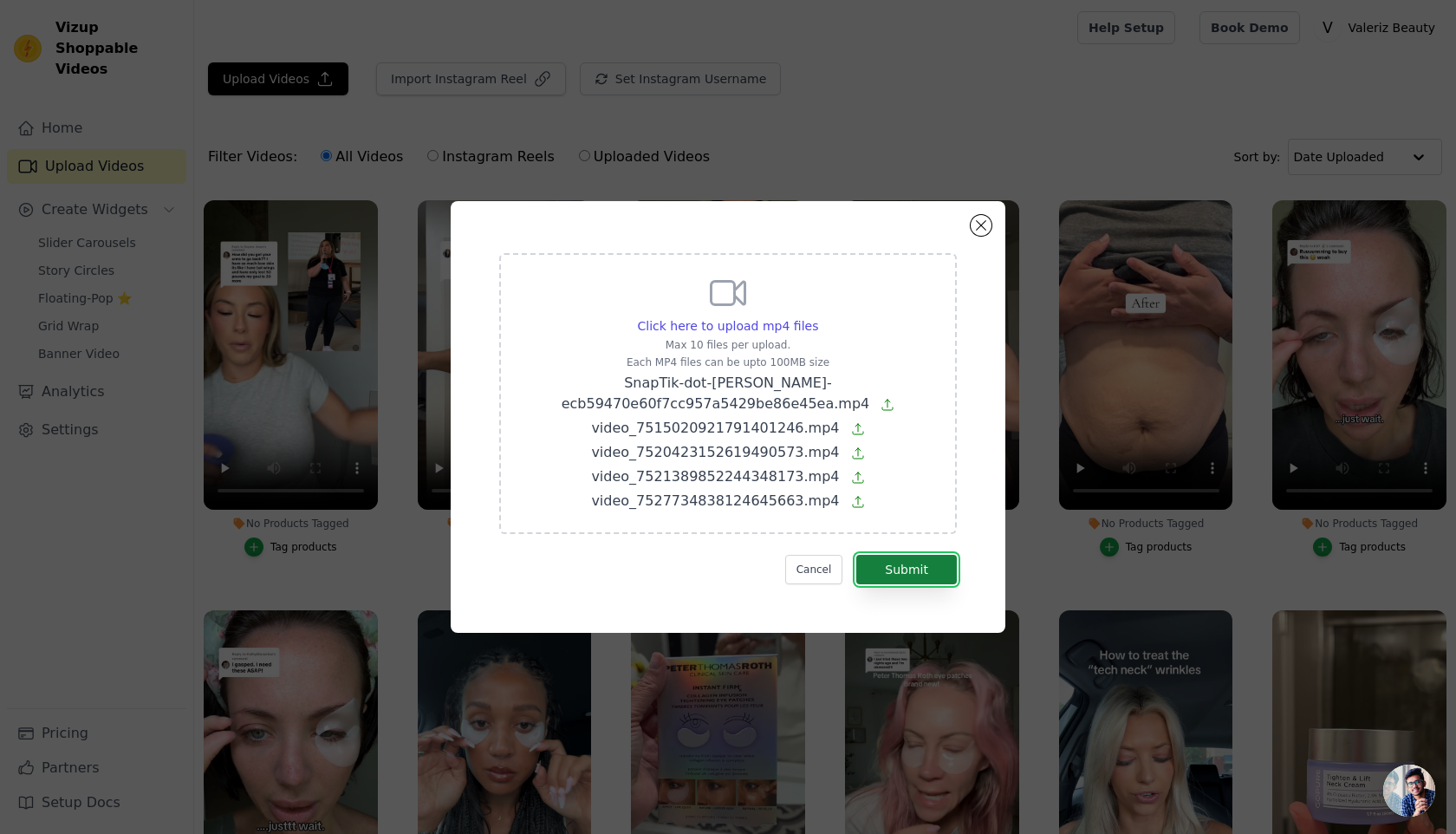
click at [911, 559] on button "Submit" at bounding box center [906, 569] width 101 height 29
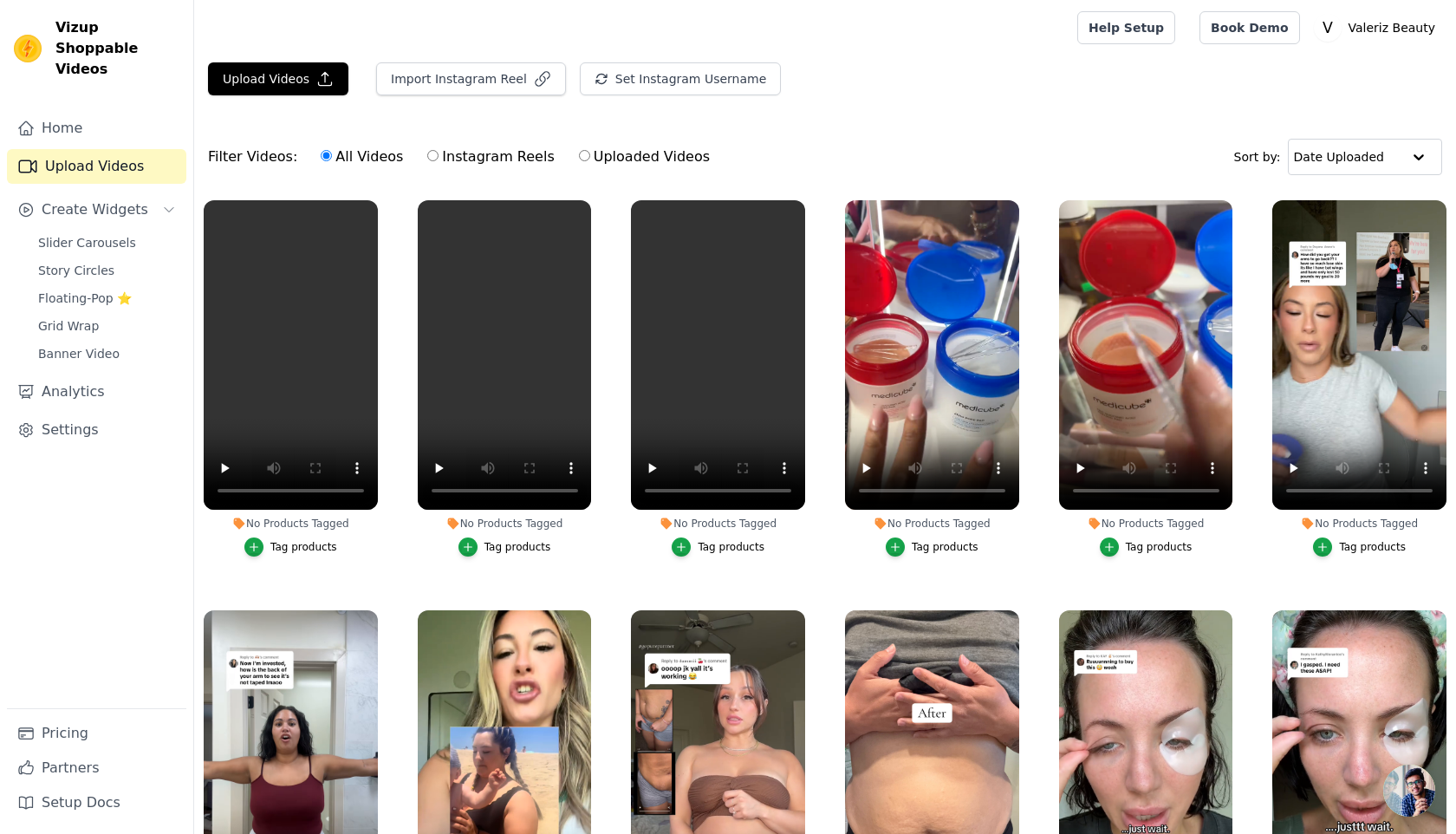
click at [392, 515] on ul "No Products Tagged Tag products No Products Tagged Tag products No Products Tag…" at bounding box center [825, 580] width 1261 height 779
click at [81, 234] on span "Slider Carousels" at bounding box center [87, 243] width 98 height 17
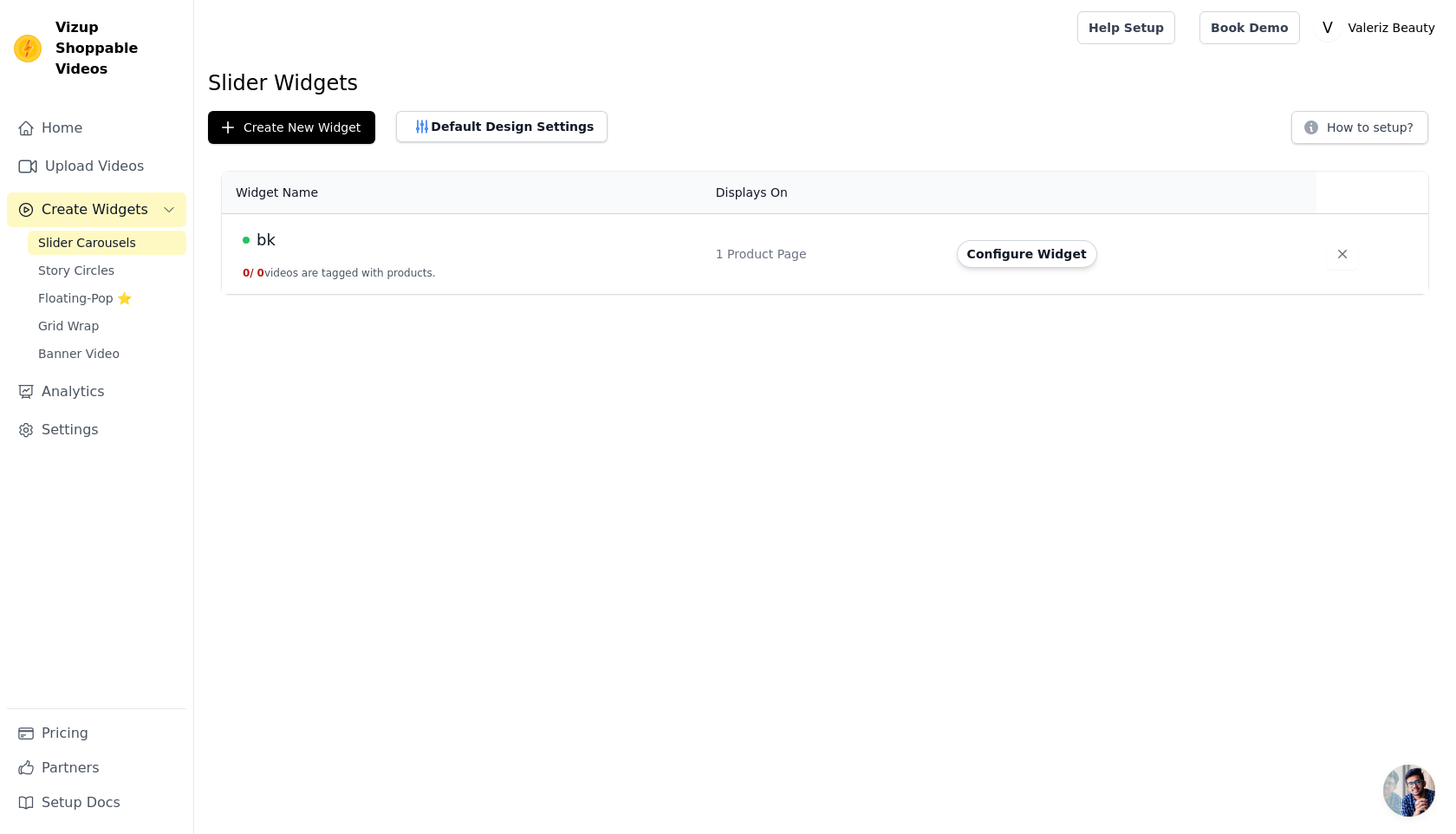
click at [518, 283] on td "bk 0 / 0 videos are tagged with products." at bounding box center [463, 255] width 483 height 81
click at [994, 210] on th "Actions" at bounding box center [1132, 193] width 370 height 42
click at [993, 248] on button "Configure Widget" at bounding box center [1026, 254] width 140 height 28
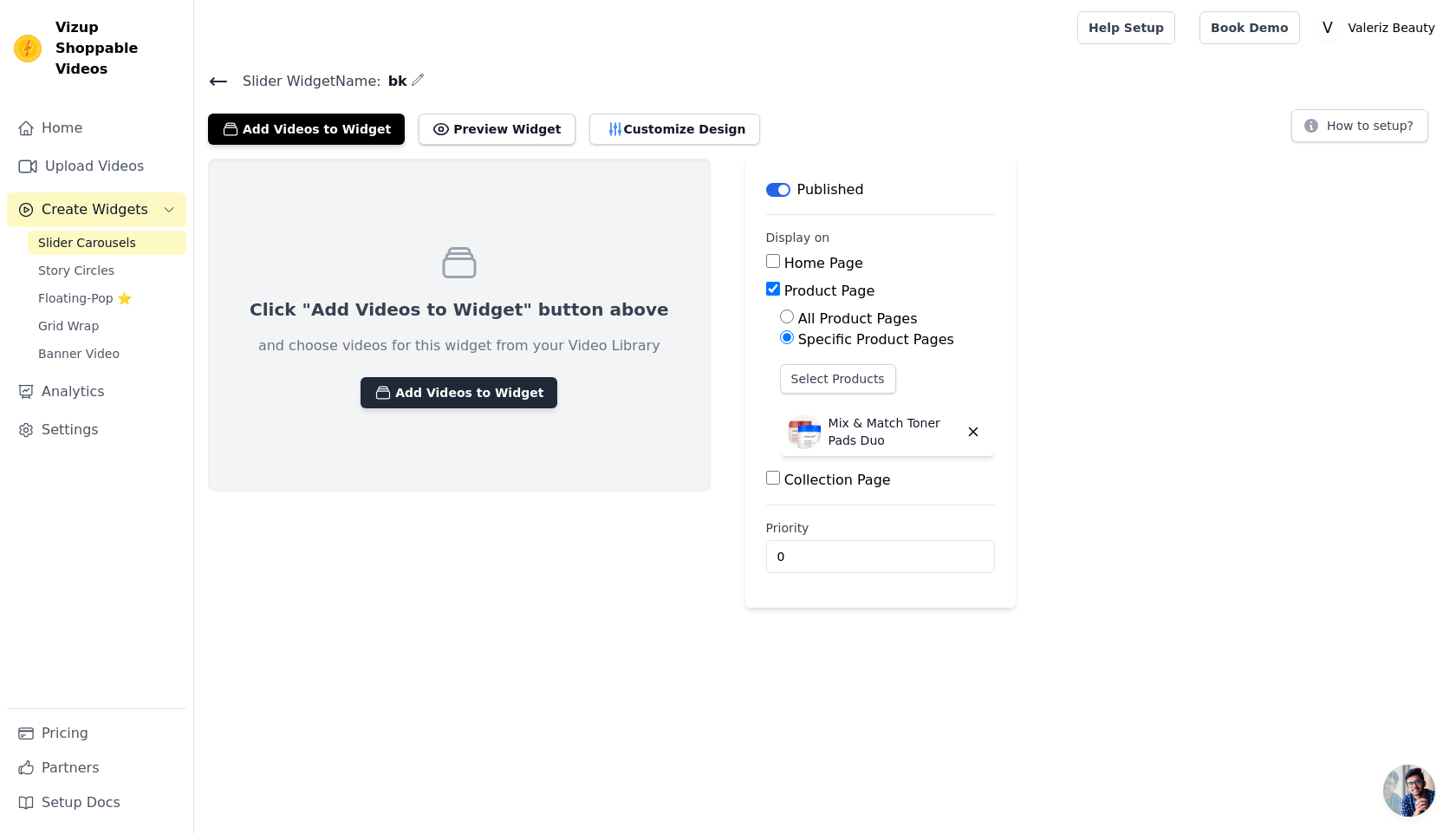
click at [450, 401] on button "Add Videos to Widget" at bounding box center [459, 392] width 196 height 31
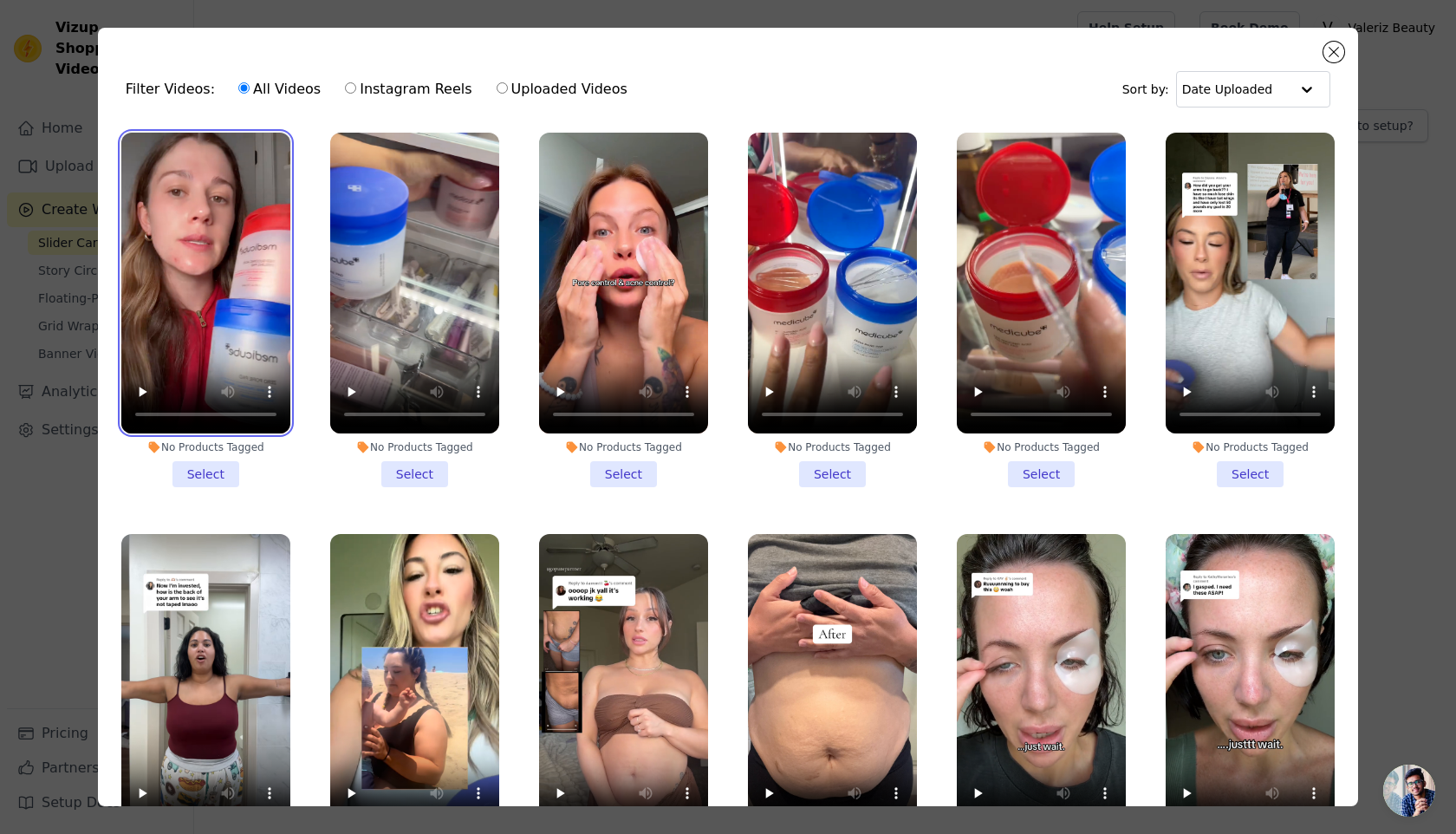
click at [233, 296] on video at bounding box center [206, 283] width 169 height 301
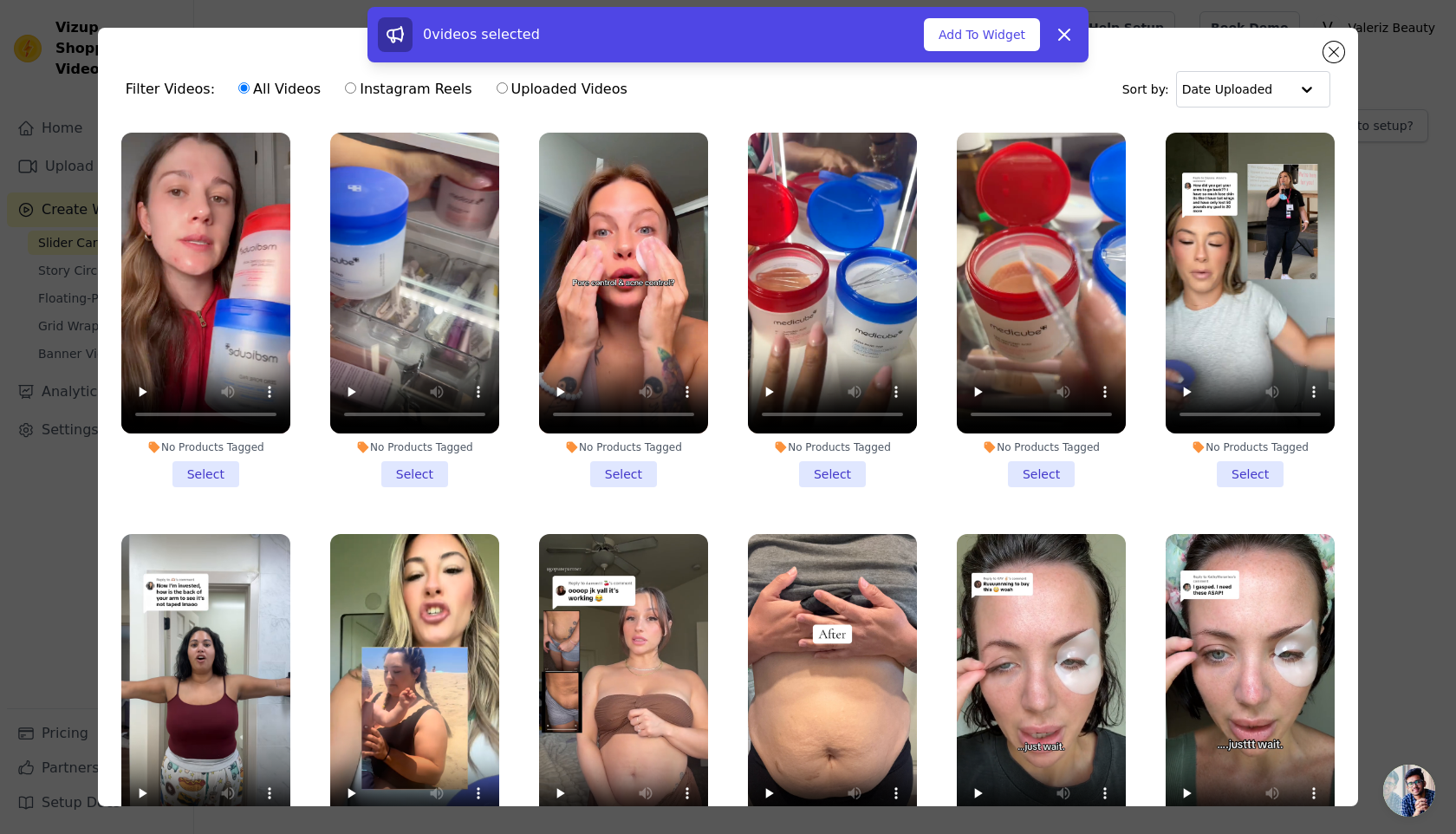
click at [221, 469] on li "No Products Tagged Select" at bounding box center [206, 309] width 169 height 354
click at [0, 0] on input "No Products Tagged Select" at bounding box center [0, 0] width 0 height 0
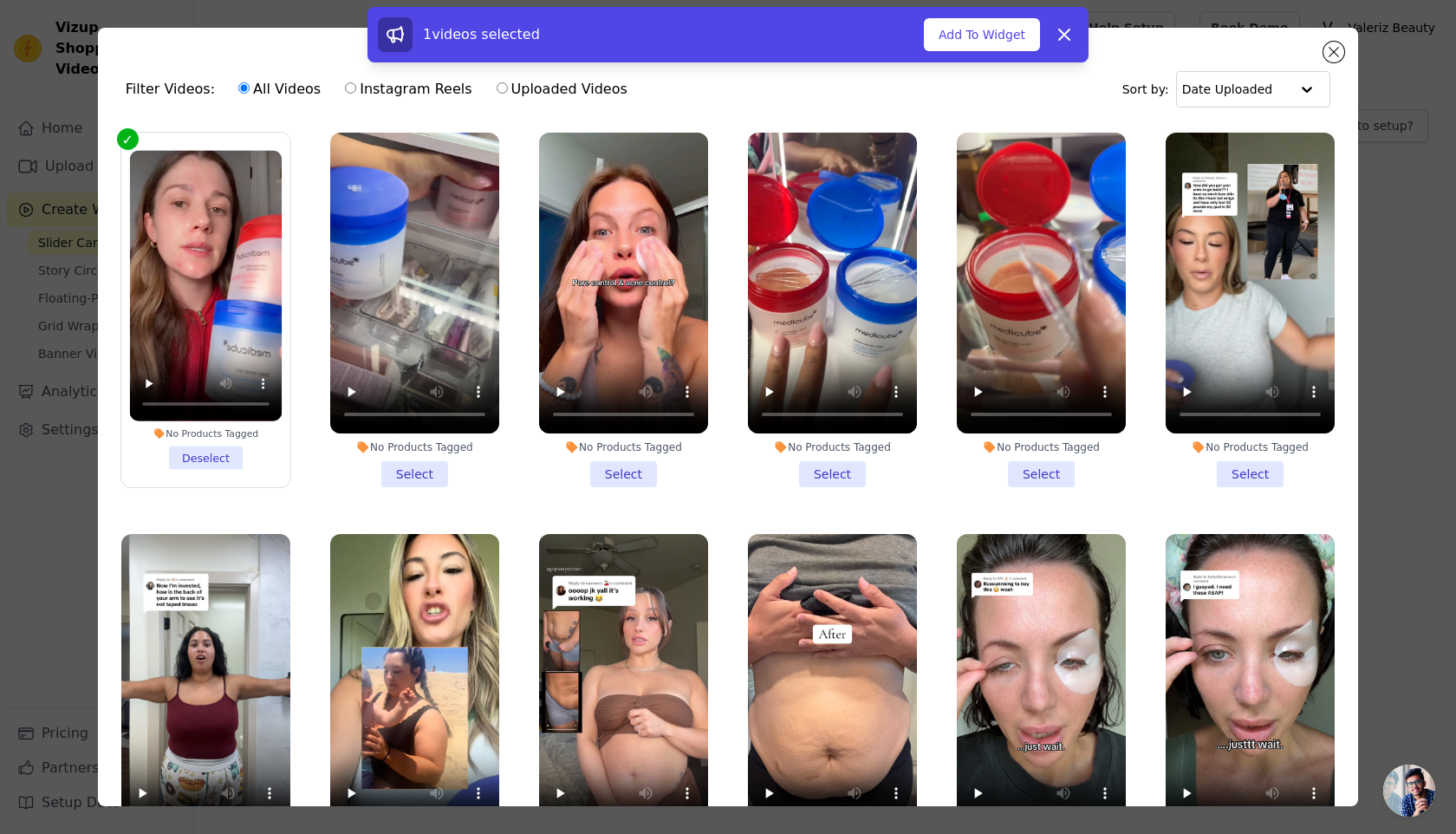
click at [210, 460] on li "No Products Tagged Deselect" at bounding box center [206, 308] width 152 height 319
click at [0, 0] on input "No Products Tagged Deselect" at bounding box center [0, 0] width 0 height 0
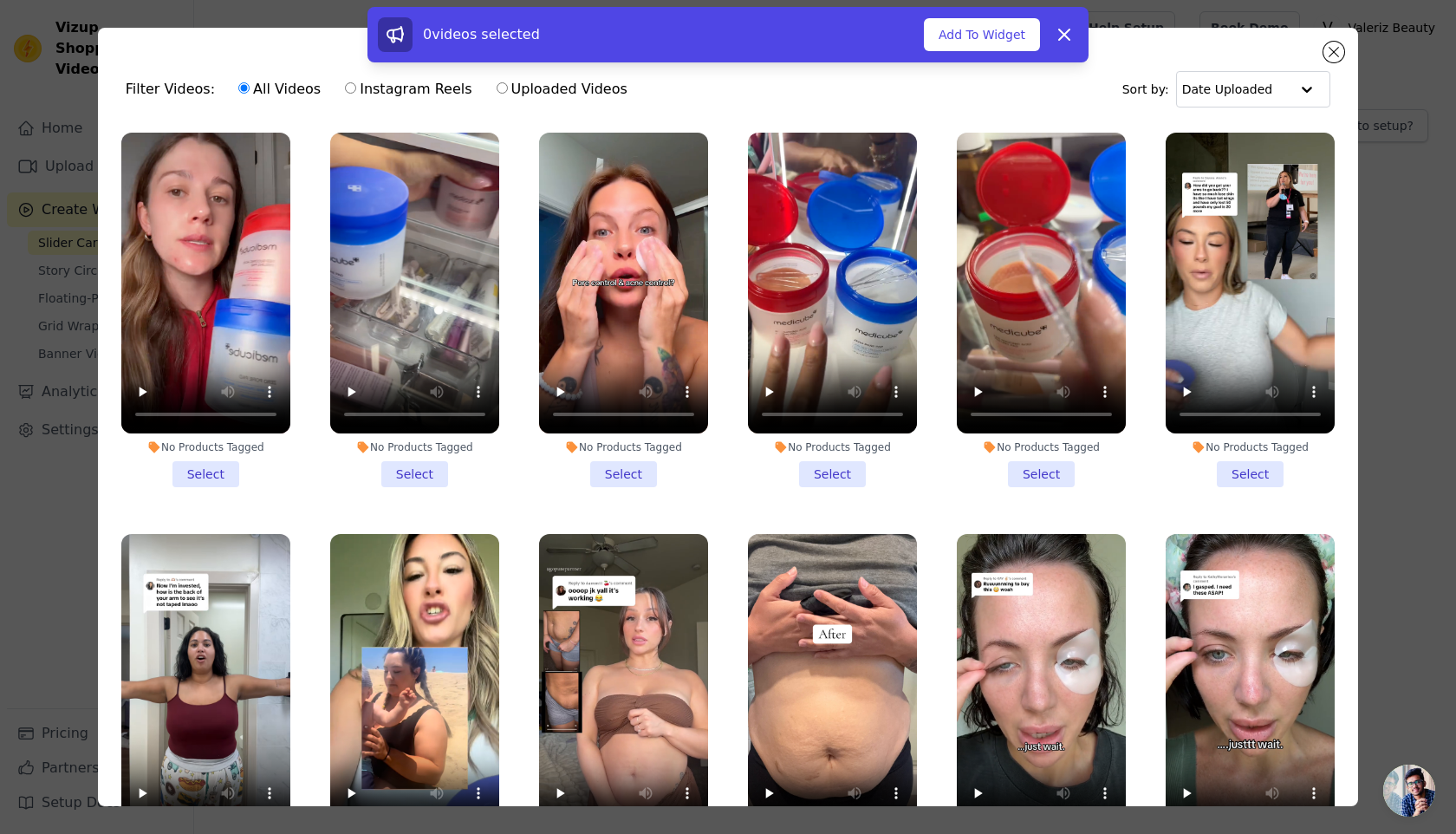
click at [844, 467] on li "No Products Tagged Select" at bounding box center [833, 309] width 169 height 354
click at [0, 0] on input "No Products Tagged Select" at bounding box center [0, 0] width 0 height 0
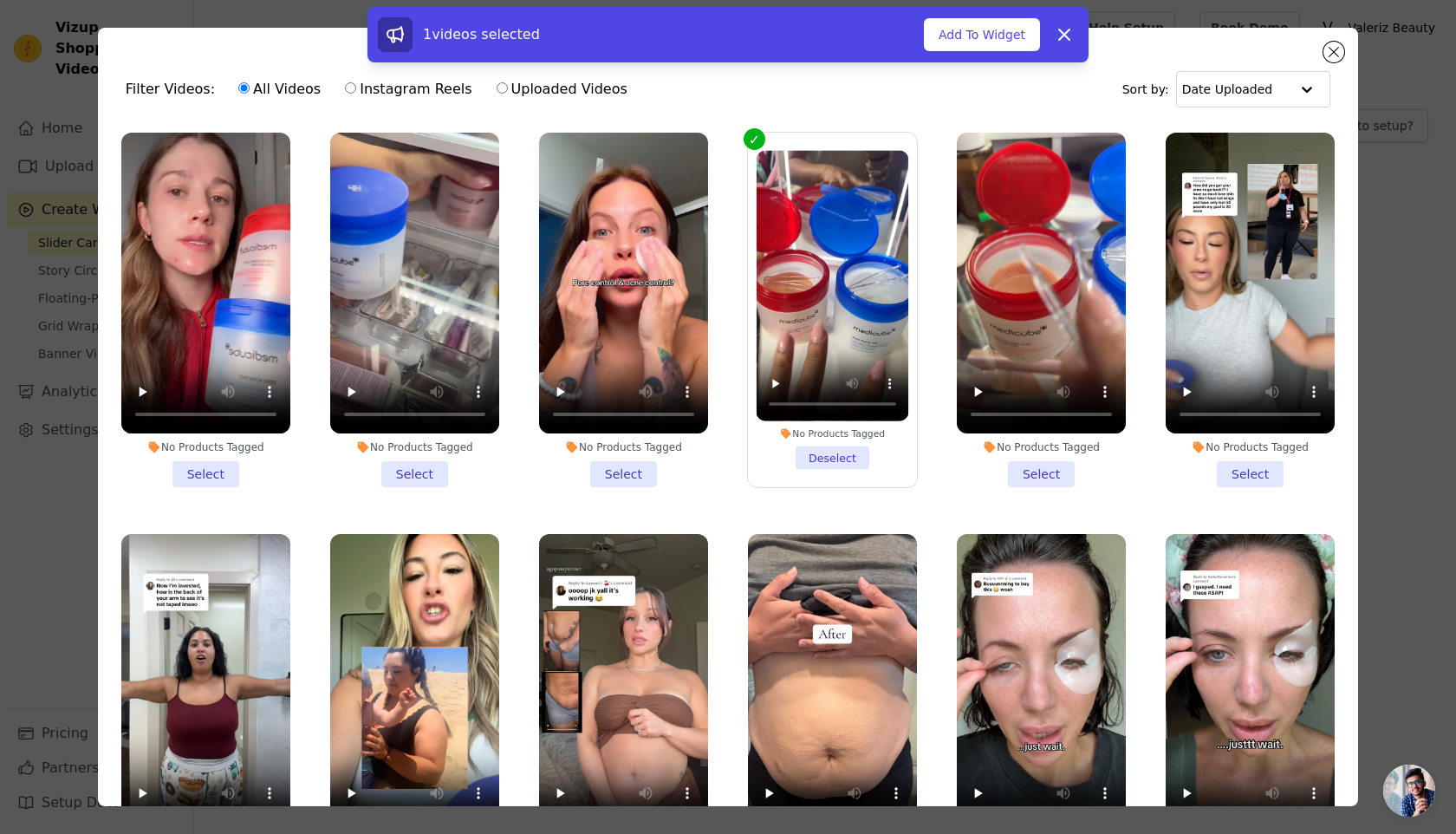
click at [1262, 464] on li "No Products Tagged Select" at bounding box center [1250, 309] width 169 height 354
click at [0, 0] on input "No Products Tagged Select" at bounding box center [0, 0] width 0 height 0
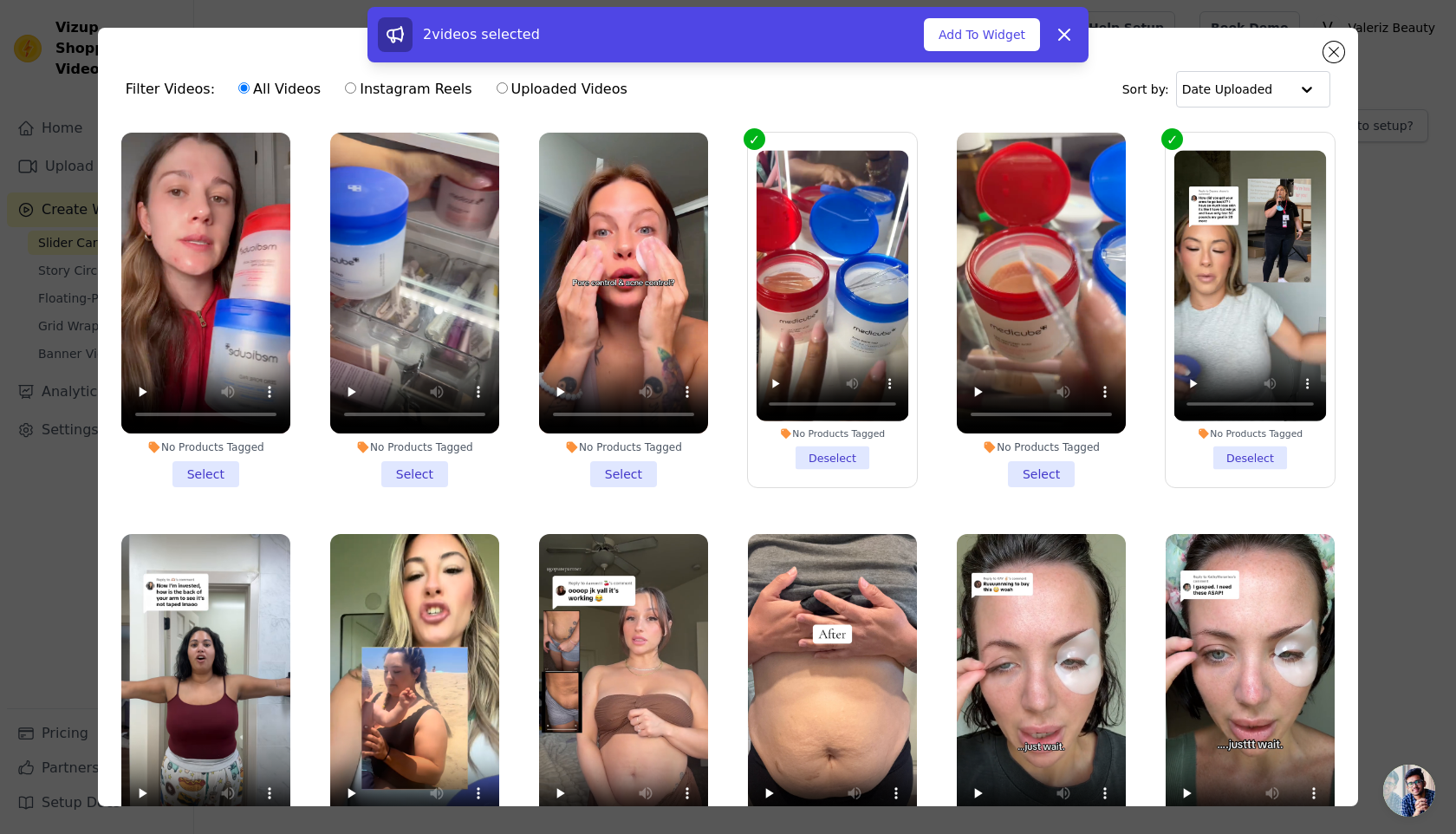
click at [1151, 511] on ul "No Products Tagged Select No Products Tagged Select No Products Tagged Select N…" at bounding box center [728, 512] width 1232 height 779
click at [1168, 142] on label "No Products Tagged Deselect" at bounding box center [1250, 309] width 171 height 356
click at [0, 0] on input "No Products Tagged Deselect" at bounding box center [0, 0] width 0 height 0
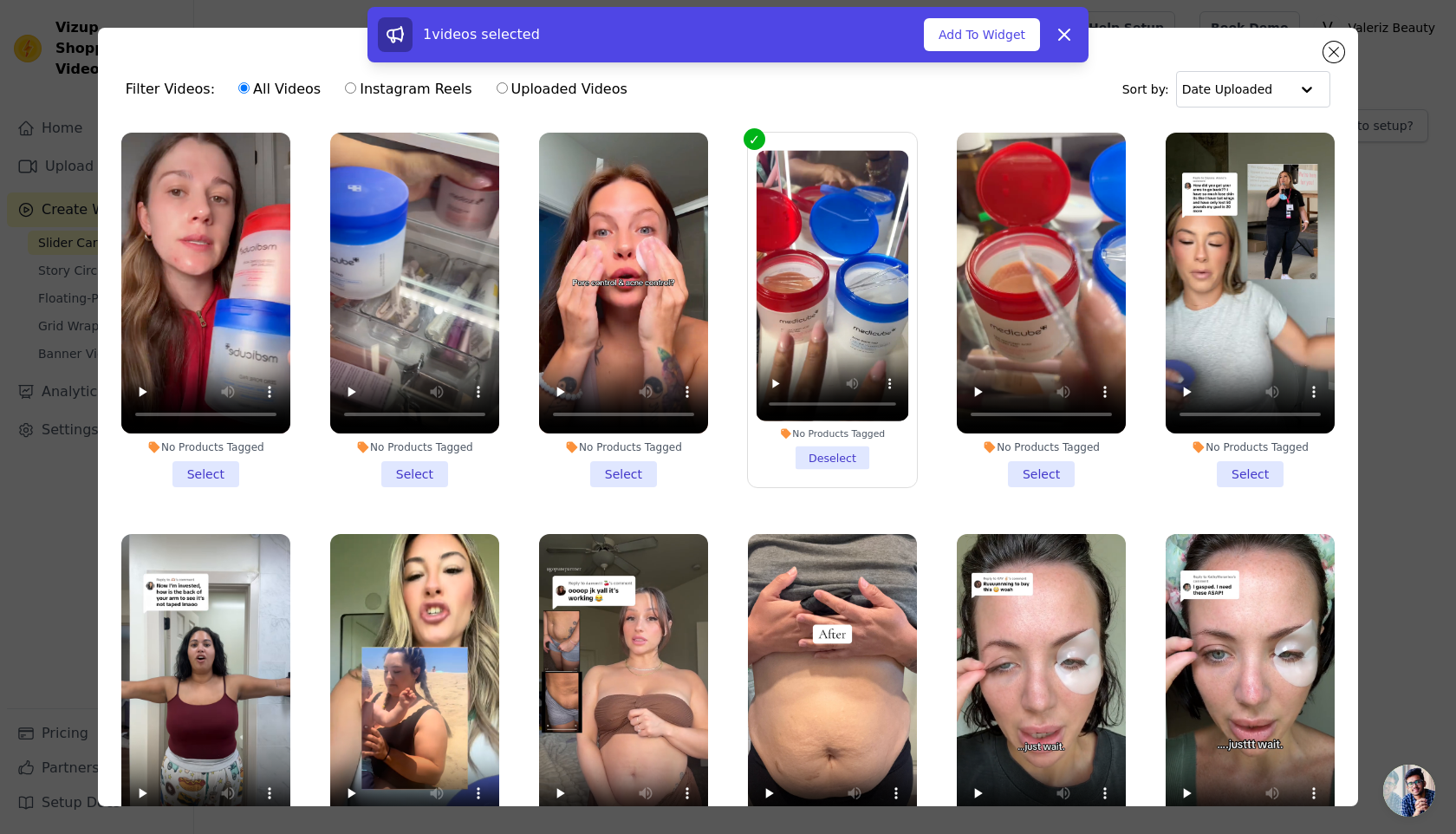
click at [626, 466] on li "No Products Tagged Select" at bounding box center [623, 309] width 169 height 354
click at [0, 0] on input "No Products Tagged Select" at bounding box center [0, 0] width 0 height 0
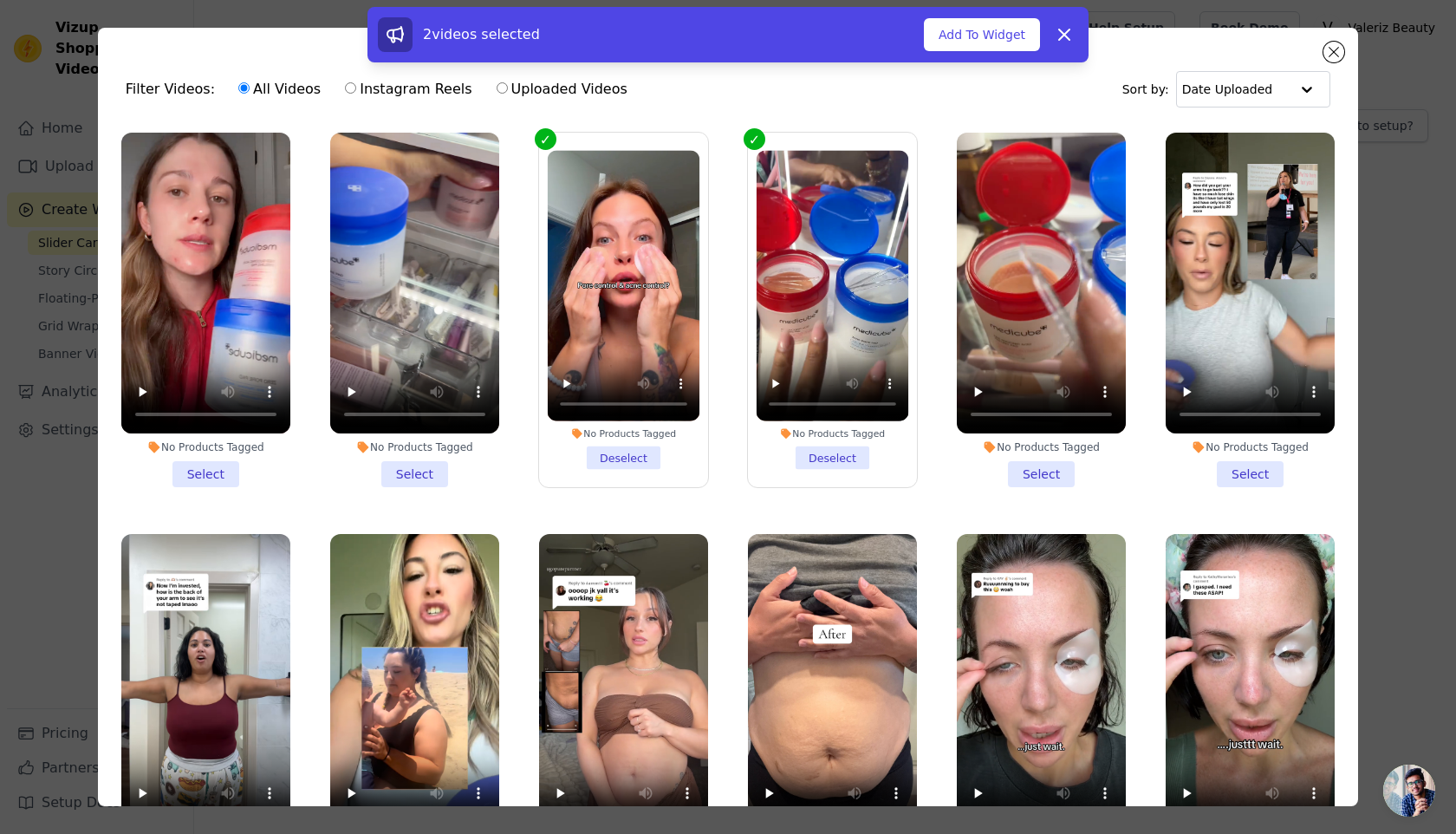
click at [432, 462] on li "No Products Tagged Select" at bounding box center [415, 309] width 169 height 354
click at [0, 0] on input "No Products Tagged Select" at bounding box center [0, 0] width 0 height 0
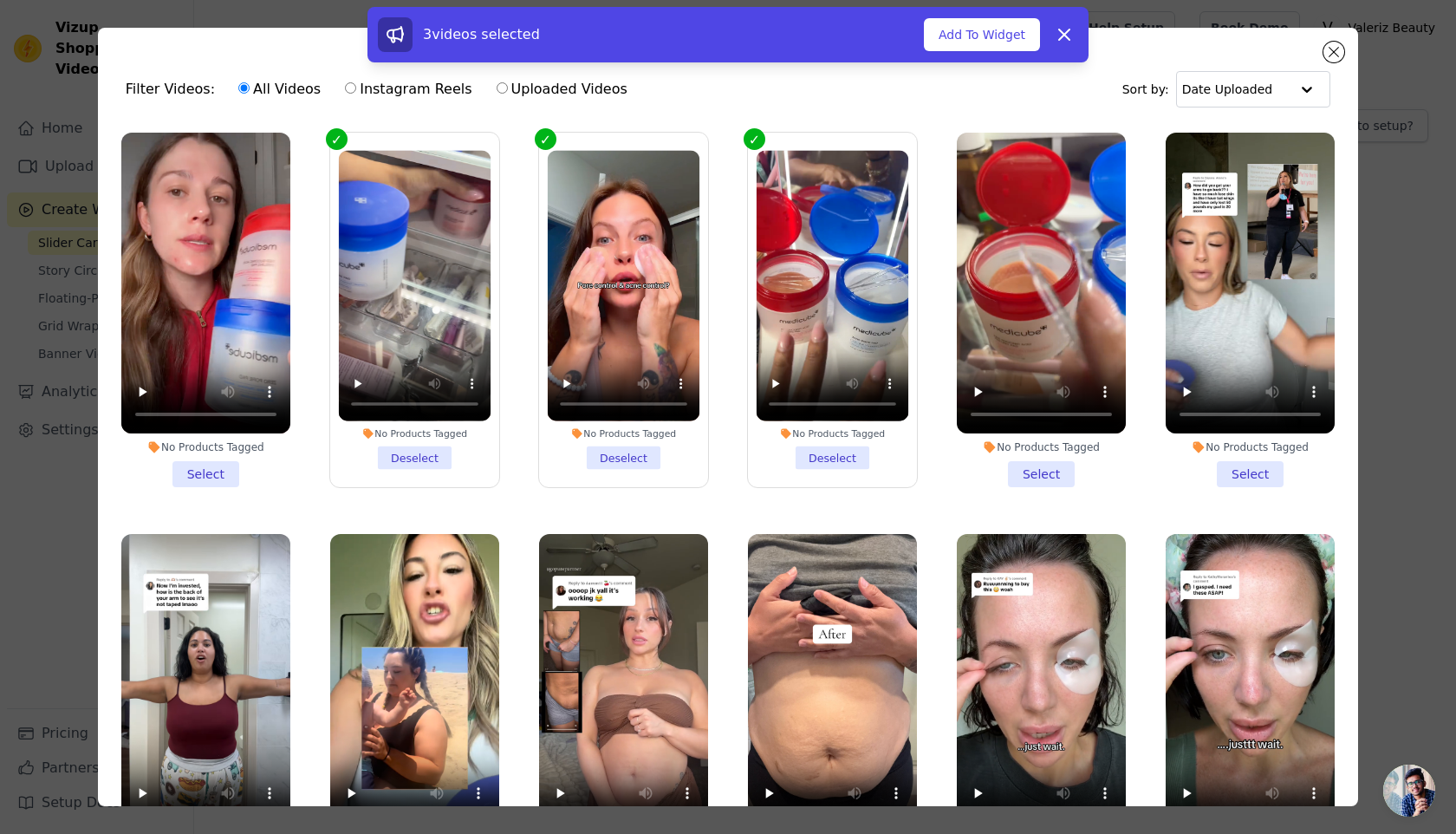
click at [229, 466] on li "No Products Tagged Select" at bounding box center [206, 309] width 169 height 354
click at [0, 0] on input "No Products Tagged Select" at bounding box center [0, 0] width 0 height 0
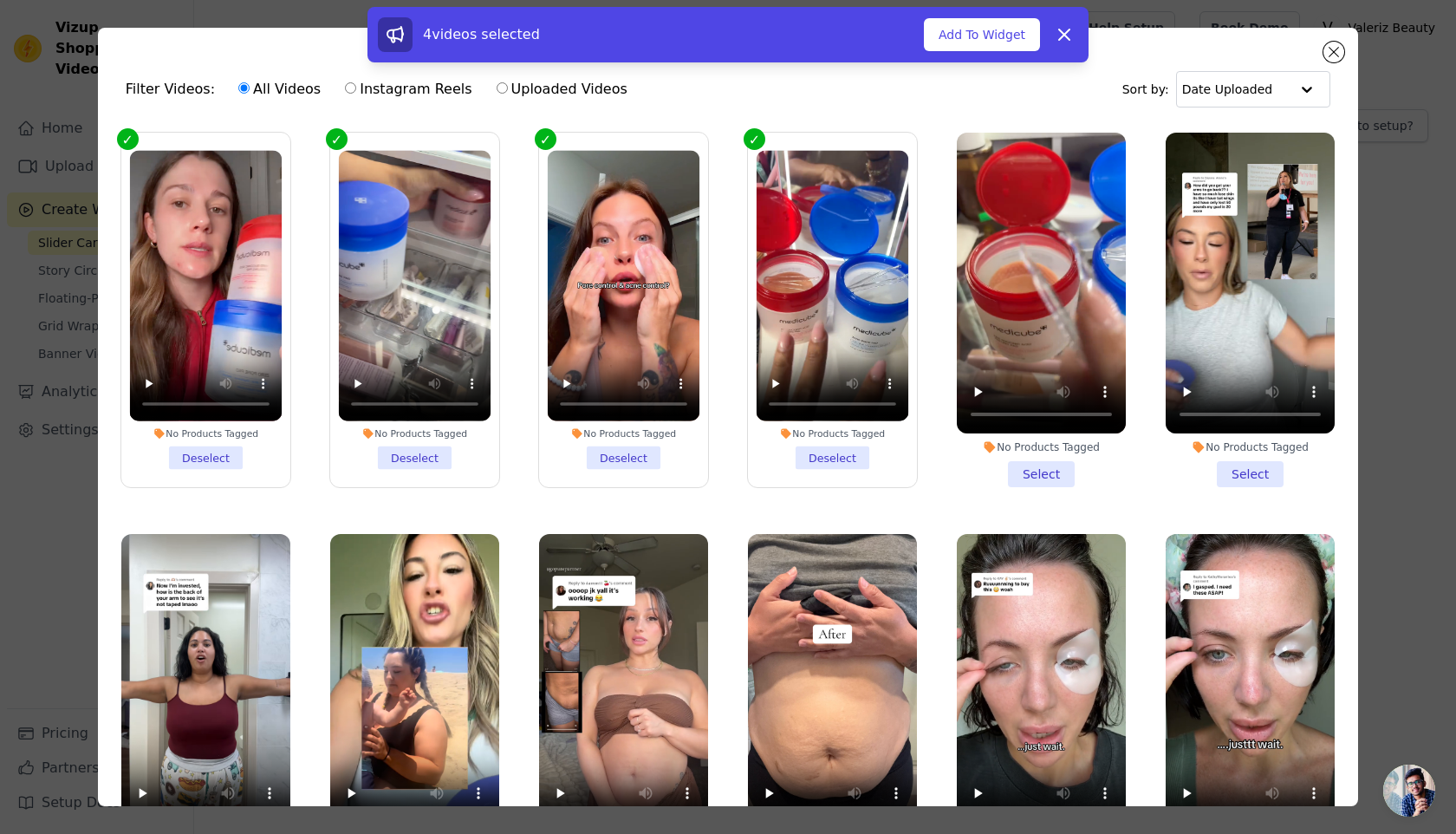
click at [1050, 461] on li "No Products Tagged Select" at bounding box center [1041, 309] width 169 height 354
click at [0, 0] on input "No Products Tagged Select" at bounding box center [0, 0] width 0 height 0
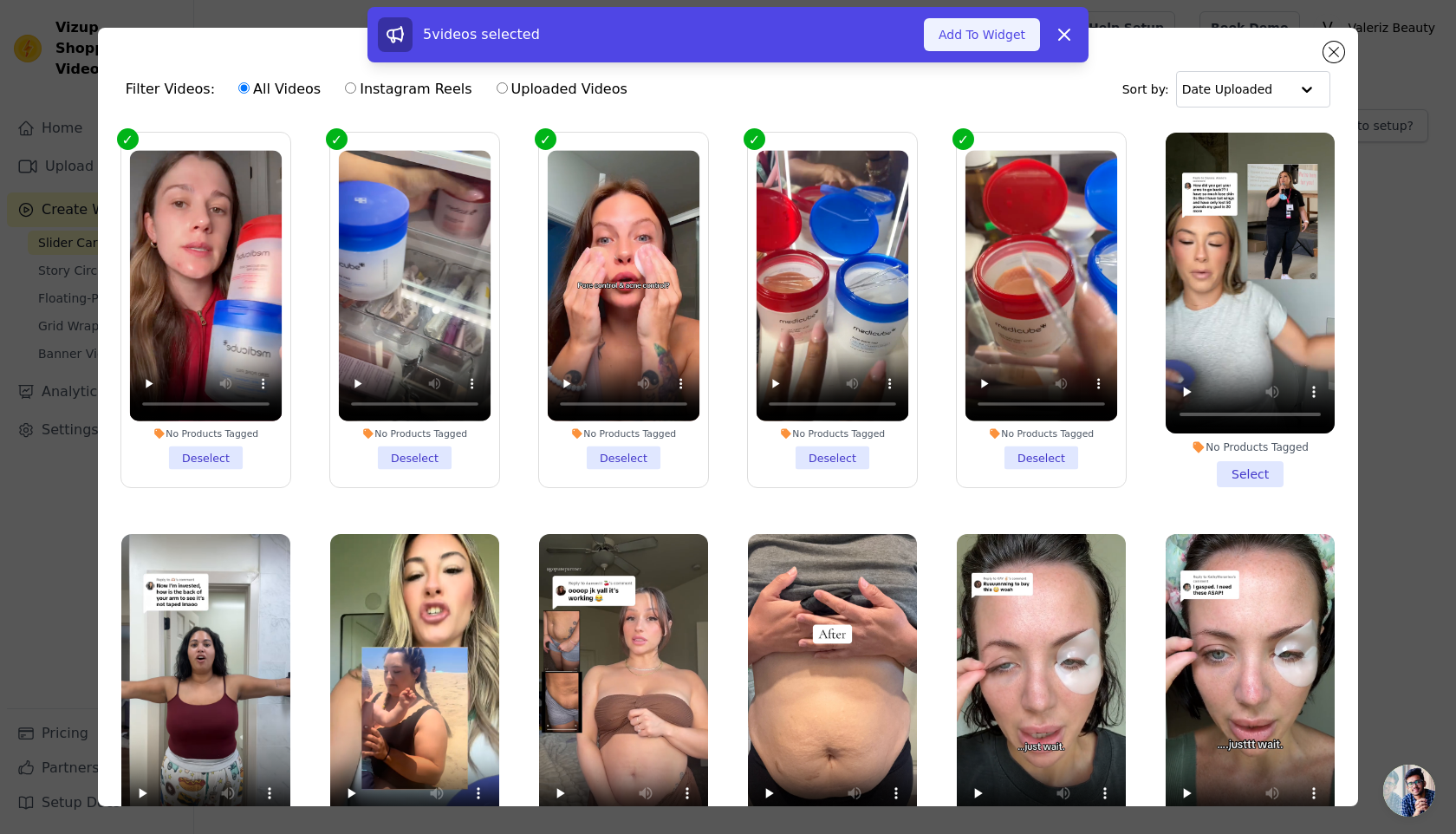
click at [980, 35] on button "Add To Widget" at bounding box center [982, 34] width 117 height 33
